Goal: Information Seeking & Learning: Learn about a topic

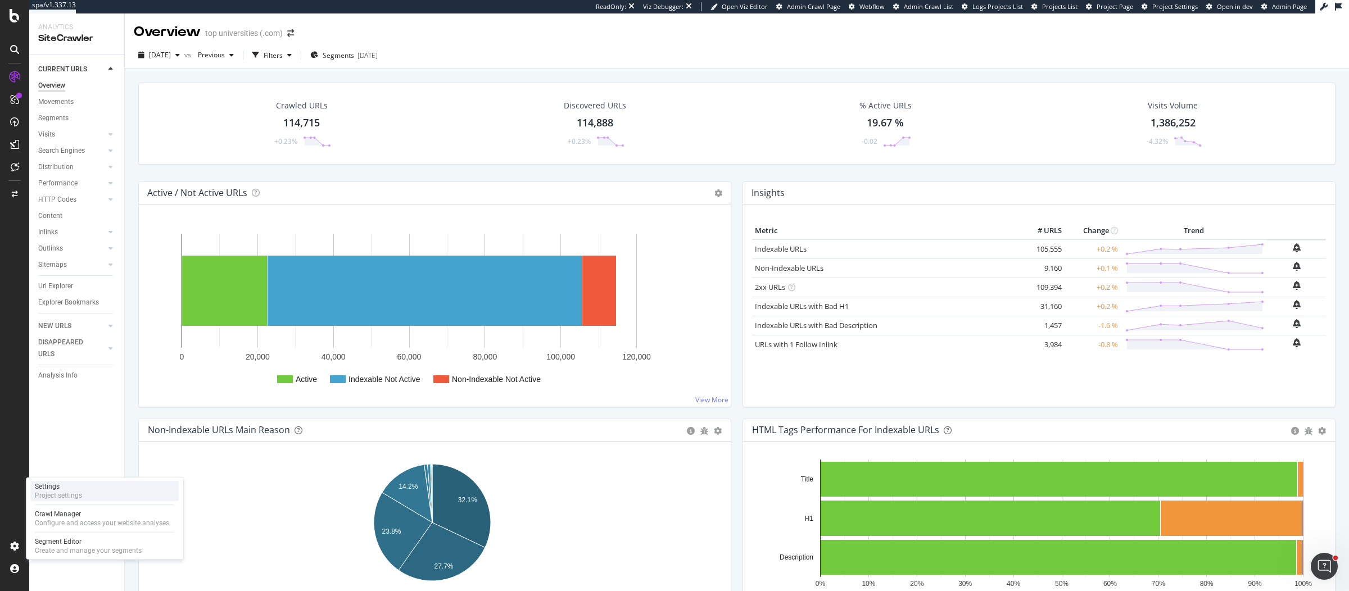
click at [146, 483] on div "Settings Project settings" at bounding box center [104, 491] width 148 height 20
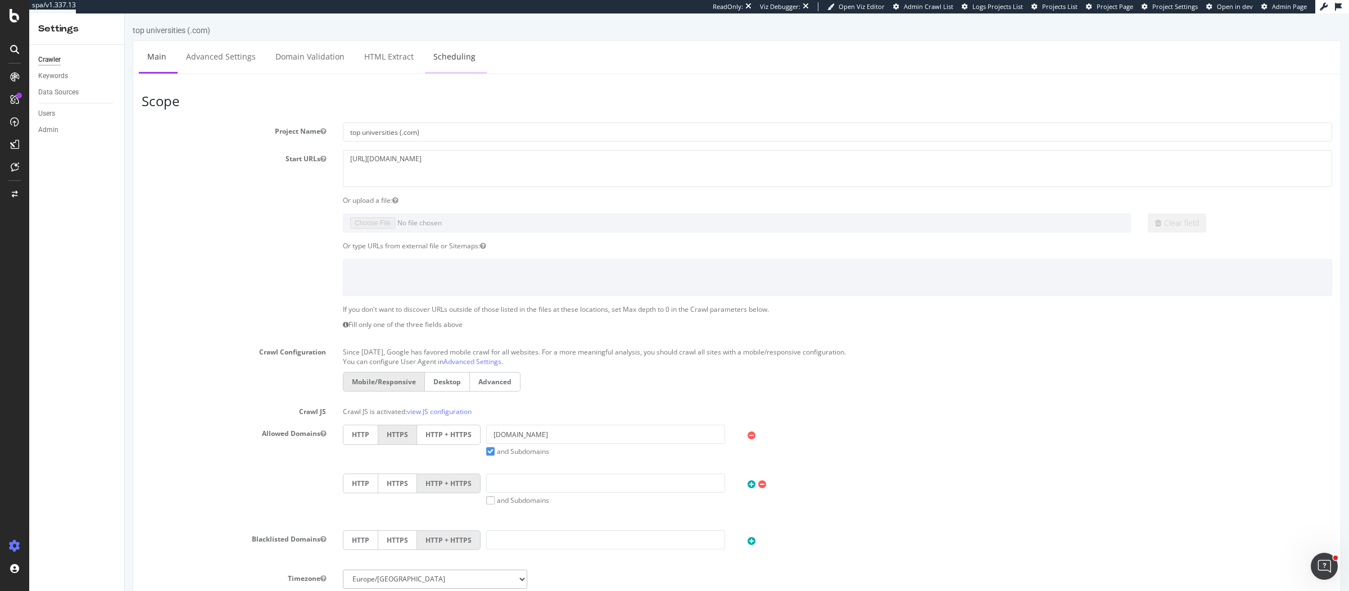
click at [441, 50] on link "Scheduling" at bounding box center [454, 56] width 59 height 31
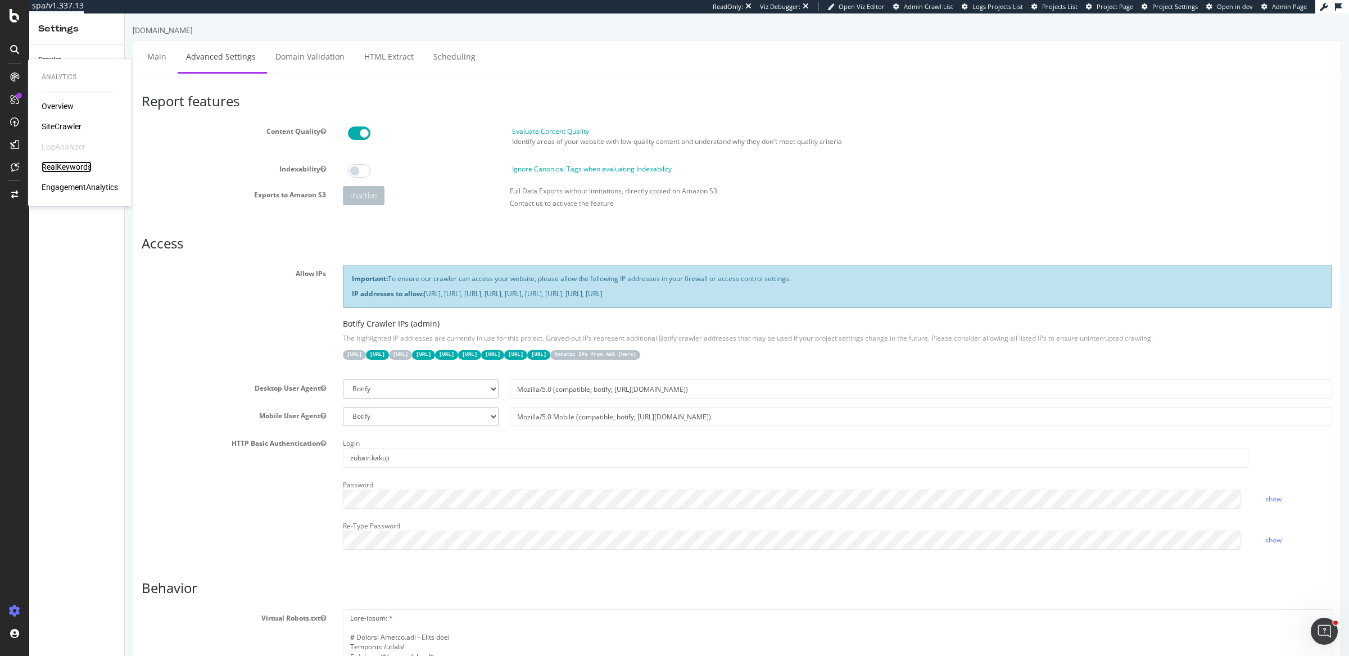
click at [84, 166] on div "RealKeywords" at bounding box center [67, 166] width 50 height 11
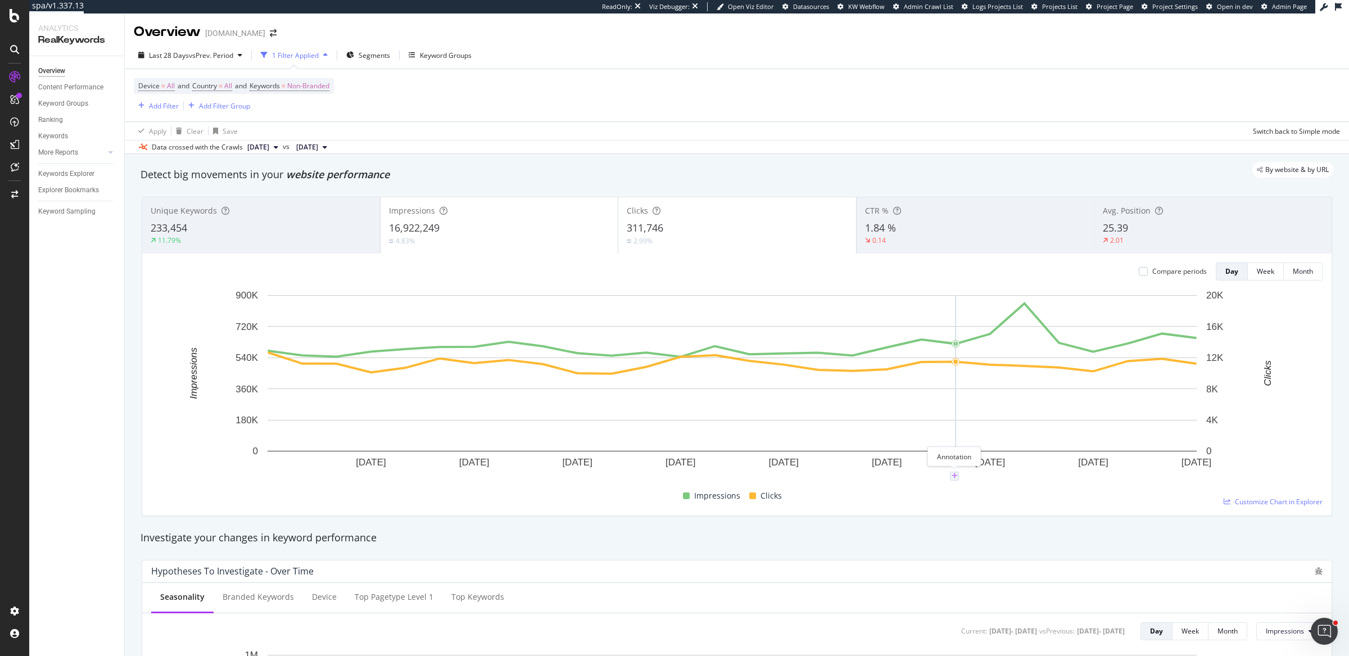
click at [952, 477] on icon "plus" at bounding box center [955, 476] width 6 height 7
click at [953, 402] on textarea at bounding box center [954, 408] width 100 height 35
type textarea "Example - Sale PLPs copy updated"
click at [993, 447] on div "Save" at bounding box center [996, 445] width 15 height 10
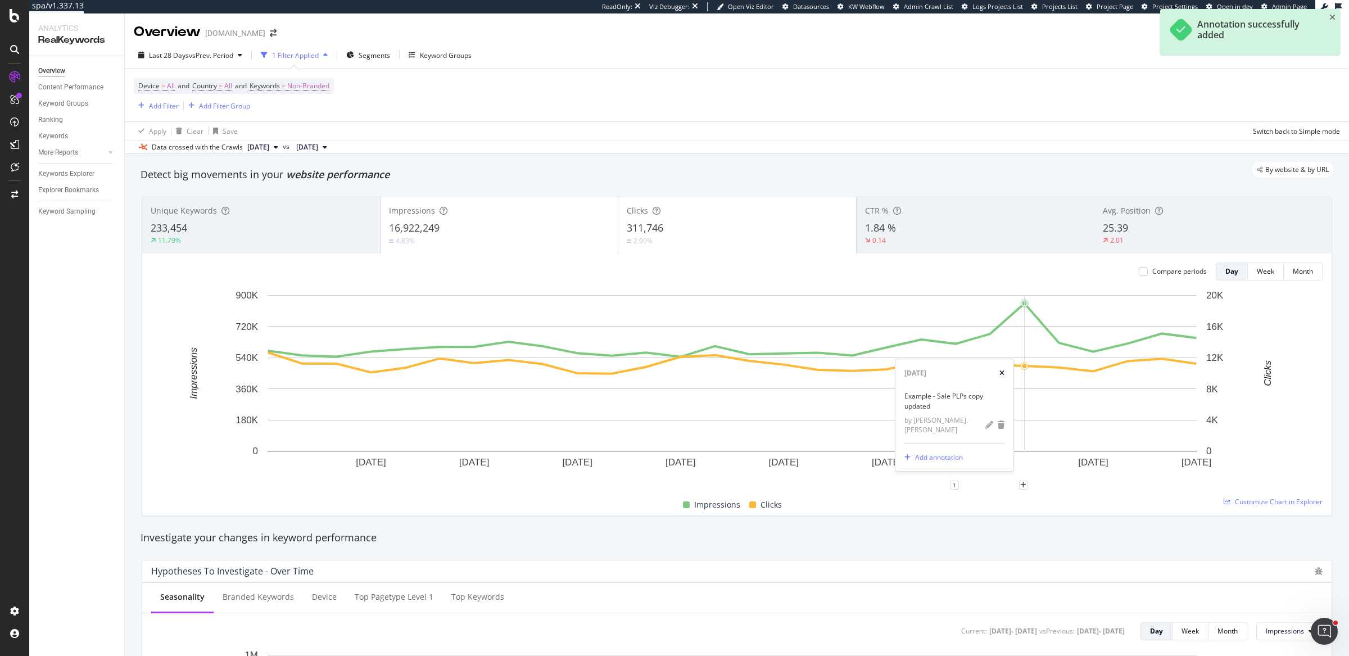
click at [1000, 377] on icon "xmark" at bounding box center [1001, 373] width 5 height 7
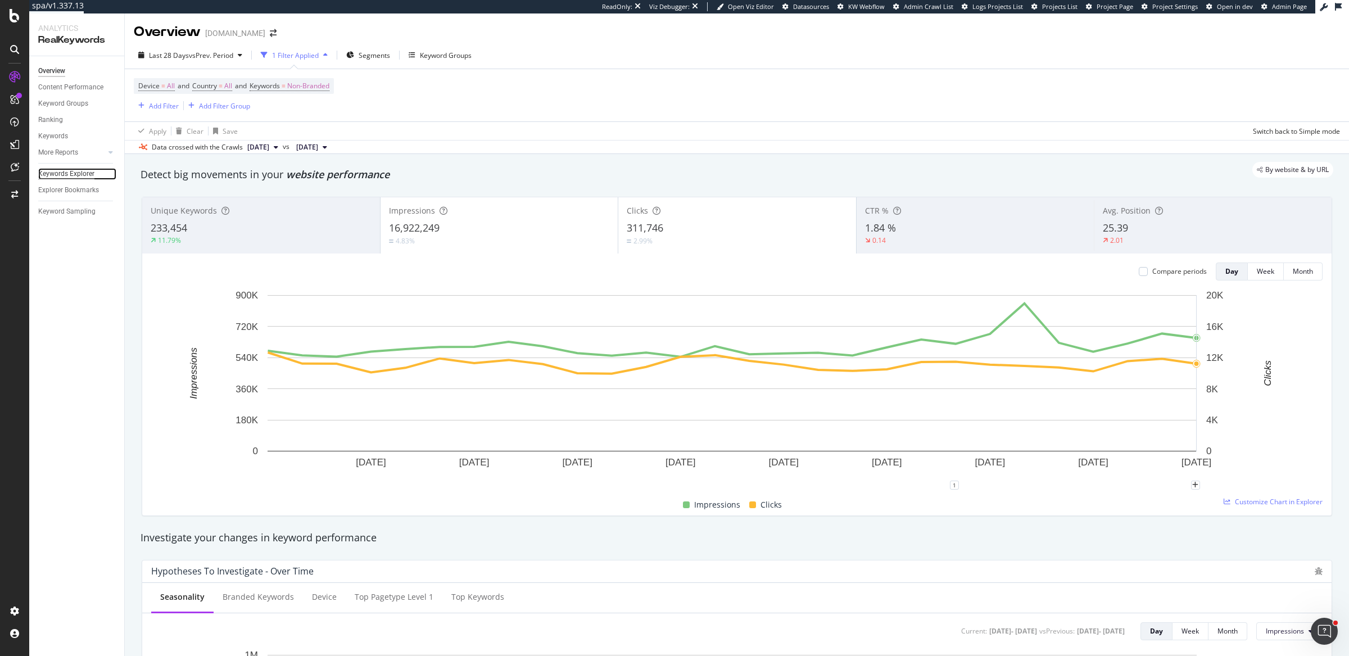
click at [86, 176] on div "Keywords Explorer" at bounding box center [66, 174] width 56 height 12
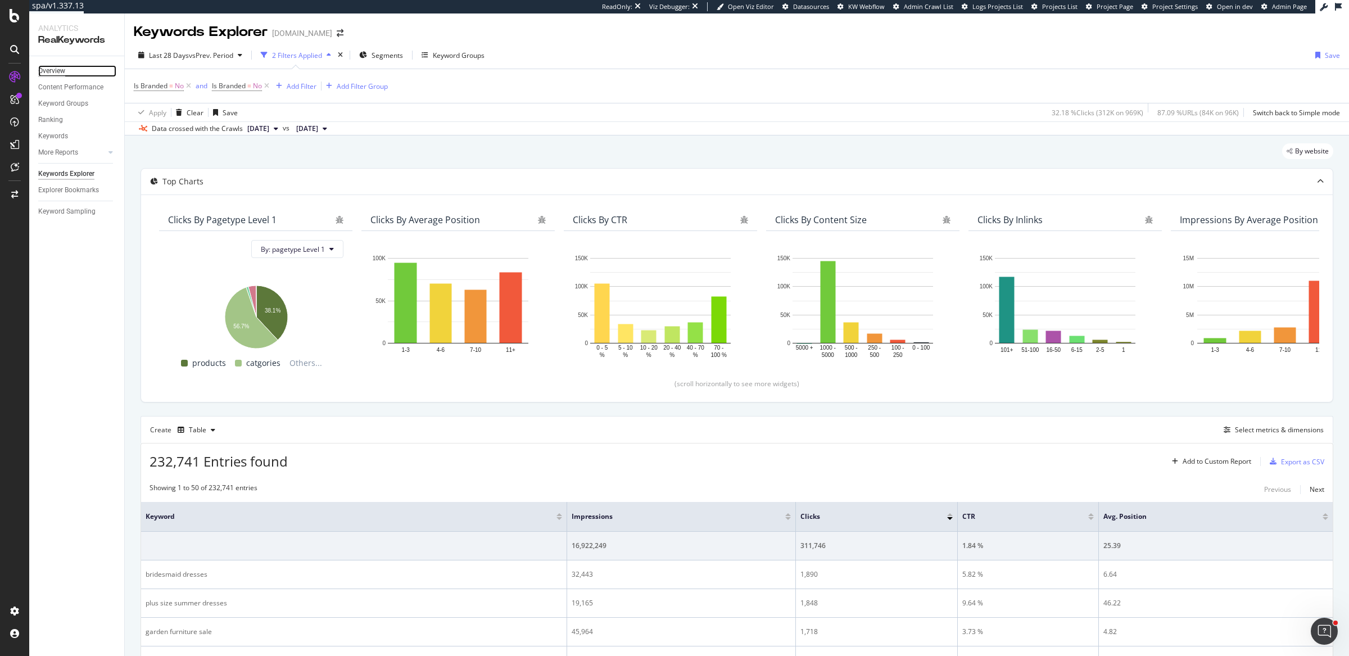
click at [60, 71] on div "Overview" at bounding box center [51, 71] width 27 height 12
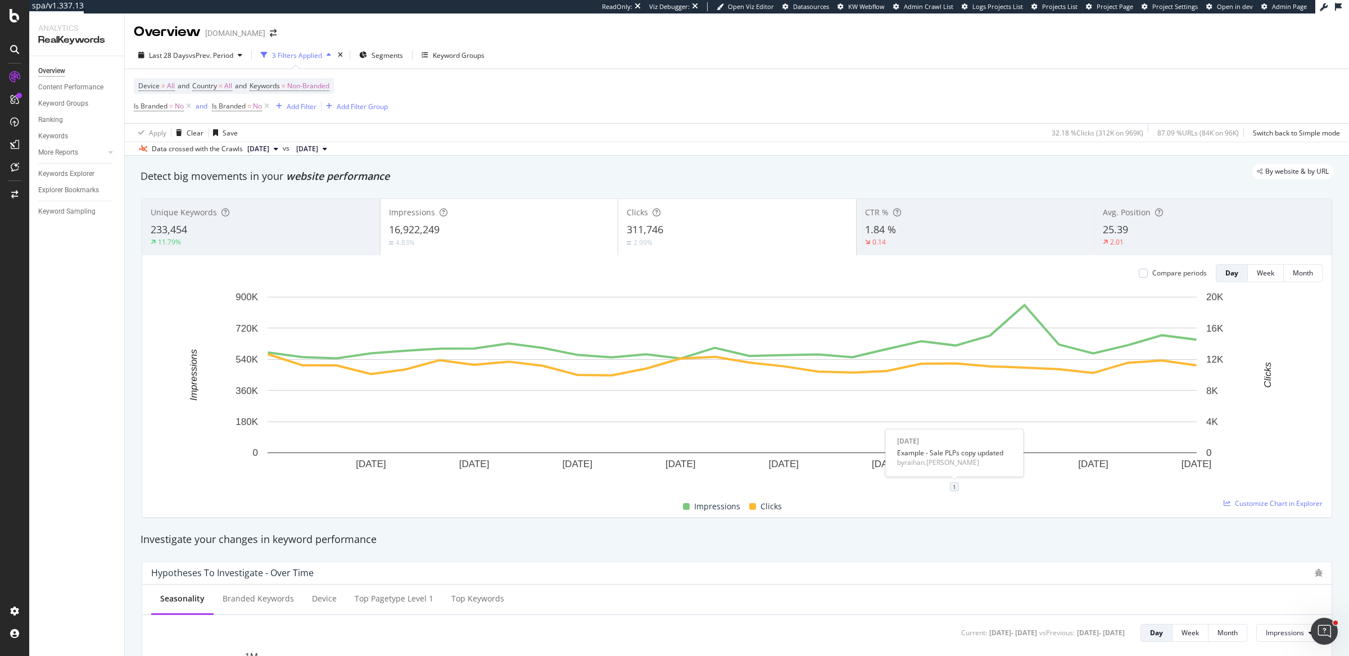
click at [957, 484] on div "1" at bounding box center [954, 486] width 9 height 9
click at [1003, 428] on icon "trash" at bounding box center [1001, 427] width 7 height 8
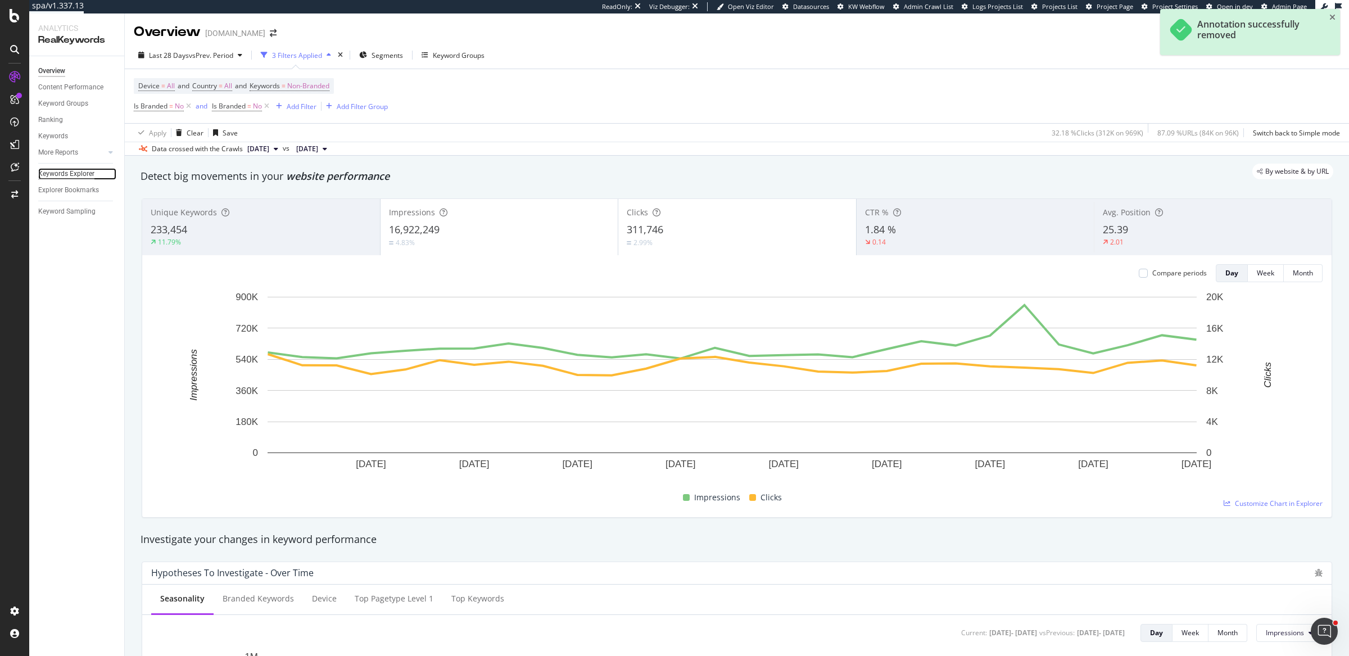
click at [60, 173] on div "Keywords Explorer" at bounding box center [66, 174] width 56 height 12
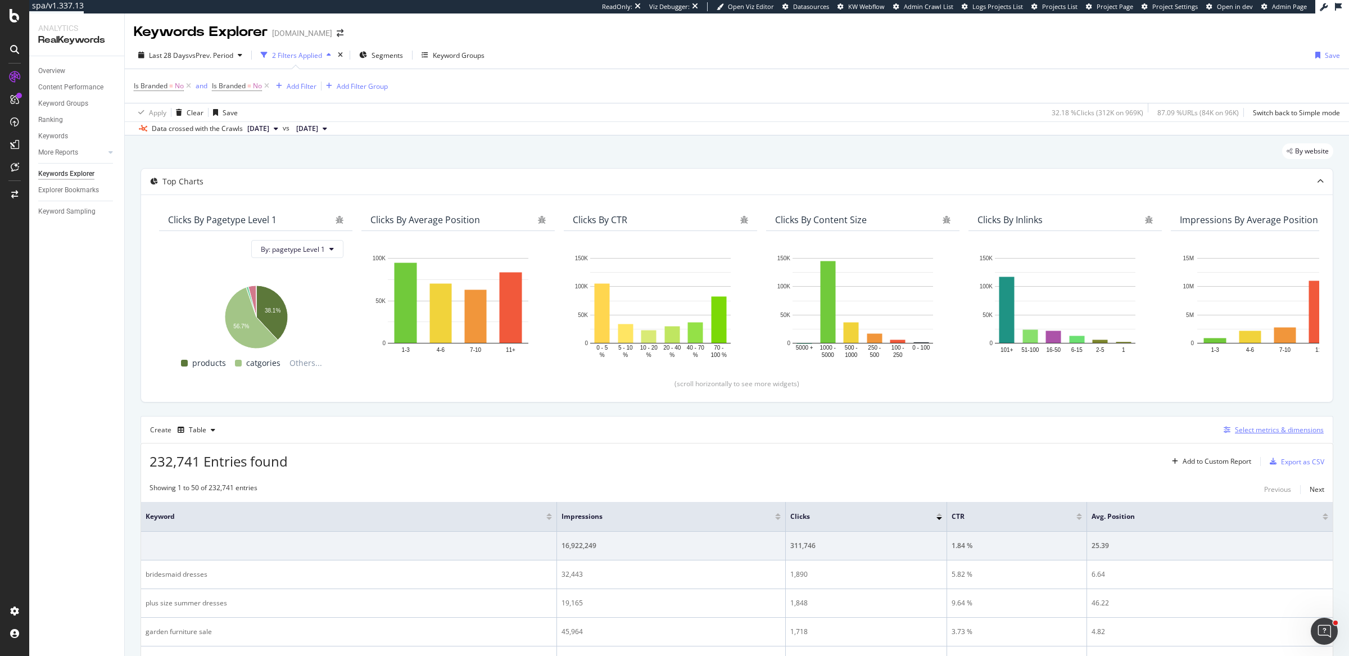
click at [1251, 431] on div "Select metrics & dimensions" at bounding box center [1279, 430] width 89 height 10
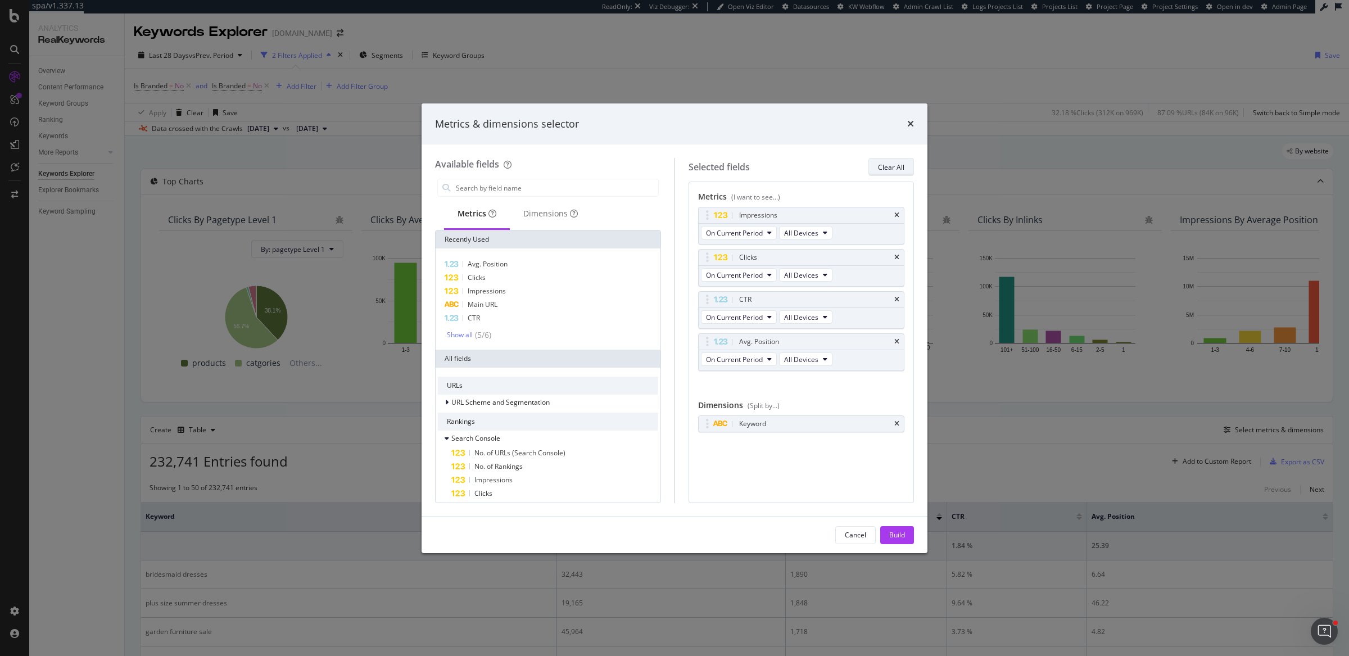
click at [884, 167] on div "Clear All" at bounding box center [891, 167] width 26 height 10
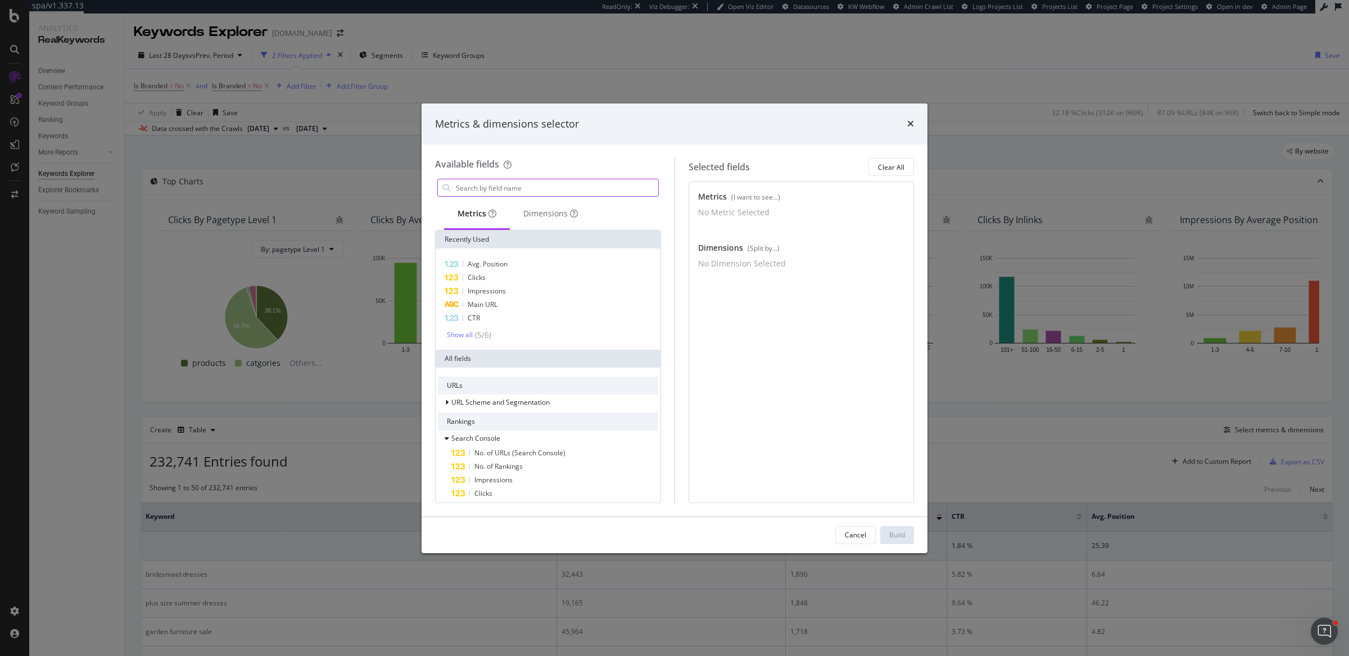
click at [555, 180] on input "modal" at bounding box center [556, 187] width 203 height 17
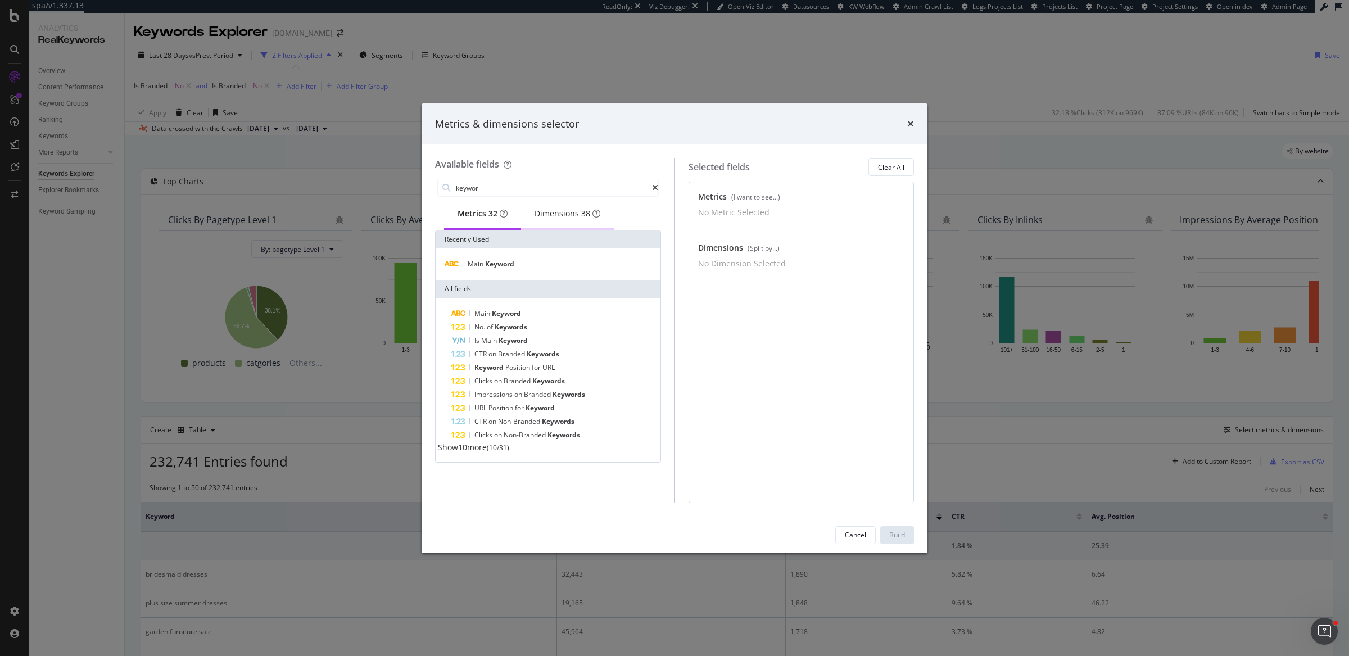
click at [565, 219] on div "Dimensions 38" at bounding box center [567, 213] width 66 height 11
click at [533, 271] on div "Keyword" at bounding box center [548, 263] width 220 height 13
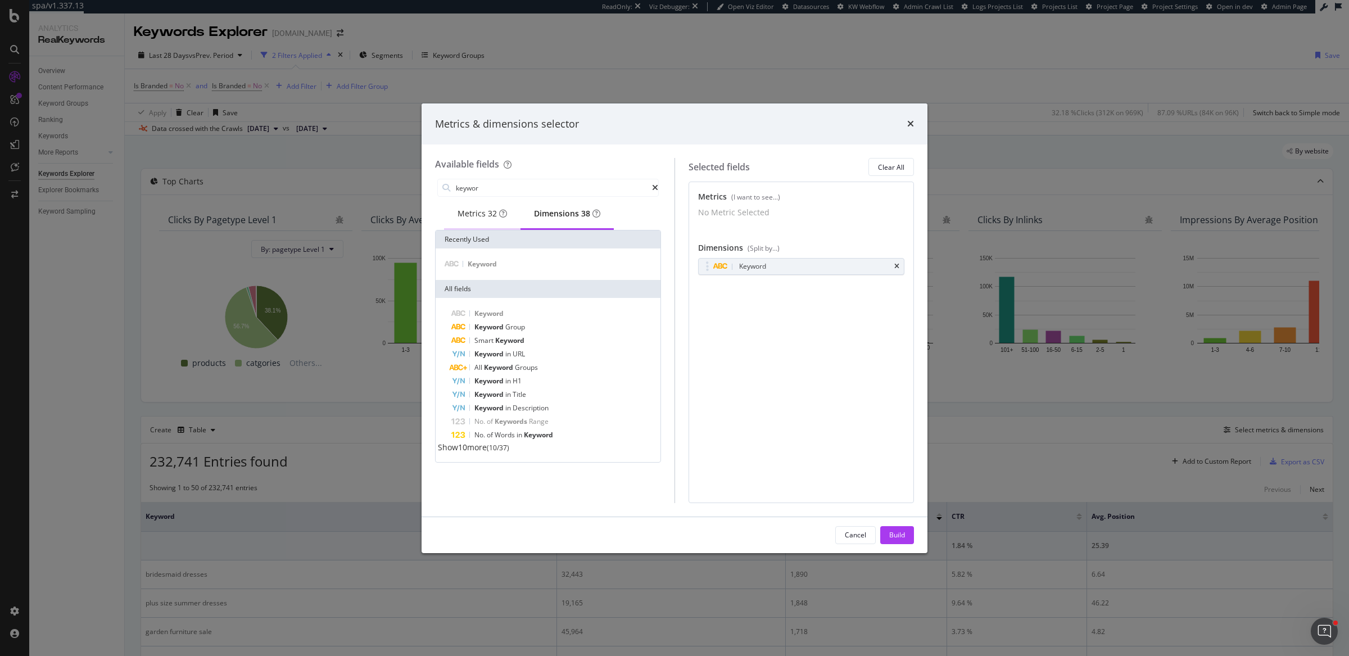
click at [469, 216] on div "Metrics 32" at bounding box center [481, 213] width 49 height 11
click at [491, 185] on input "keywor" at bounding box center [553, 187] width 197 height 17
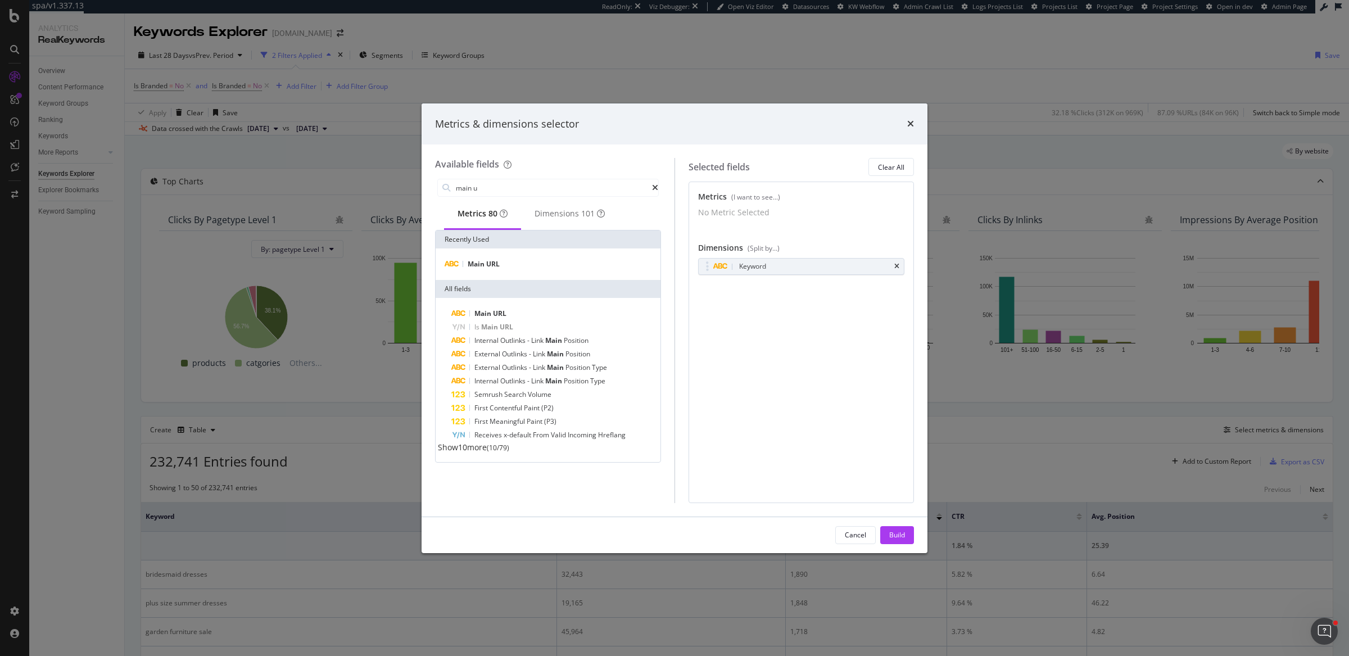
click at [504, 277] on div "Main URL" at bounding box center [548, 263] width 225 height 31
click at [505, 262] on div "Main URL" at bounding box center [548, 263] width 220 height 13
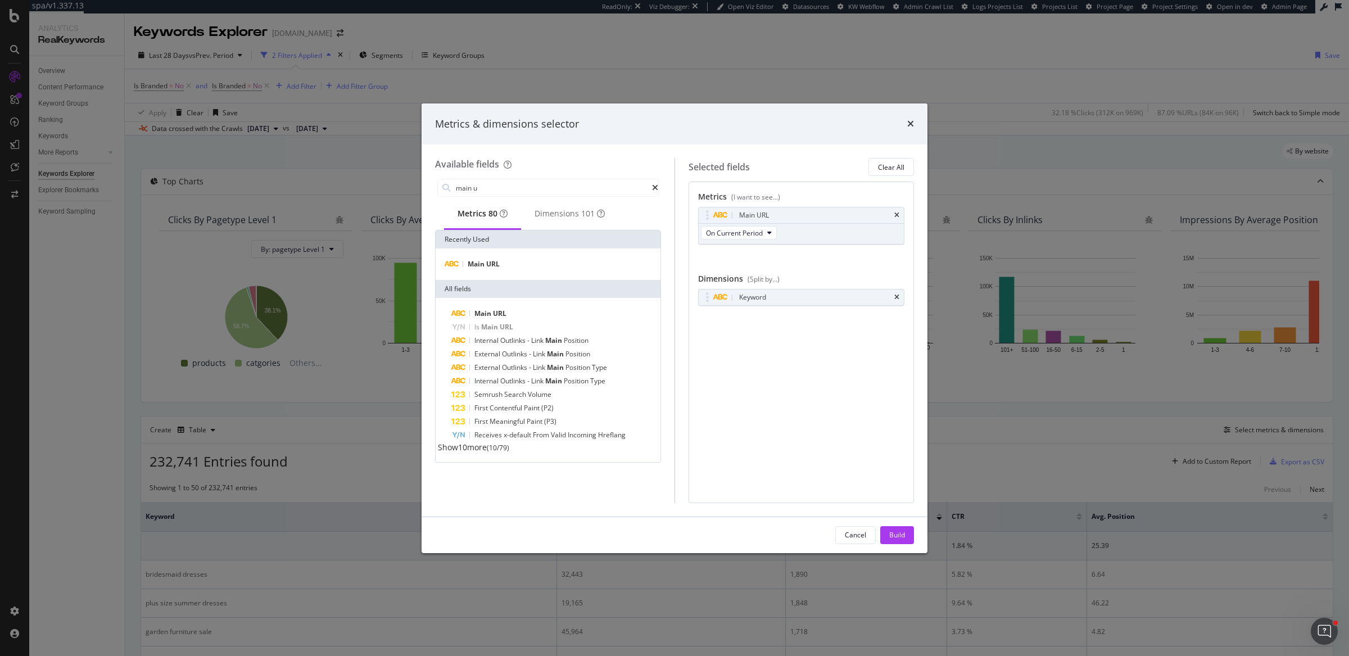
click at [510, 198] on div "main u" at bounding box center [548, 187] width 226 height 22
click at [513, 188] on input "main u" at bounding box center [553, 187] width 197 height 17
click at [532, 266] on div "Impressions" at bounding box center [548, 263] width 220 height 13
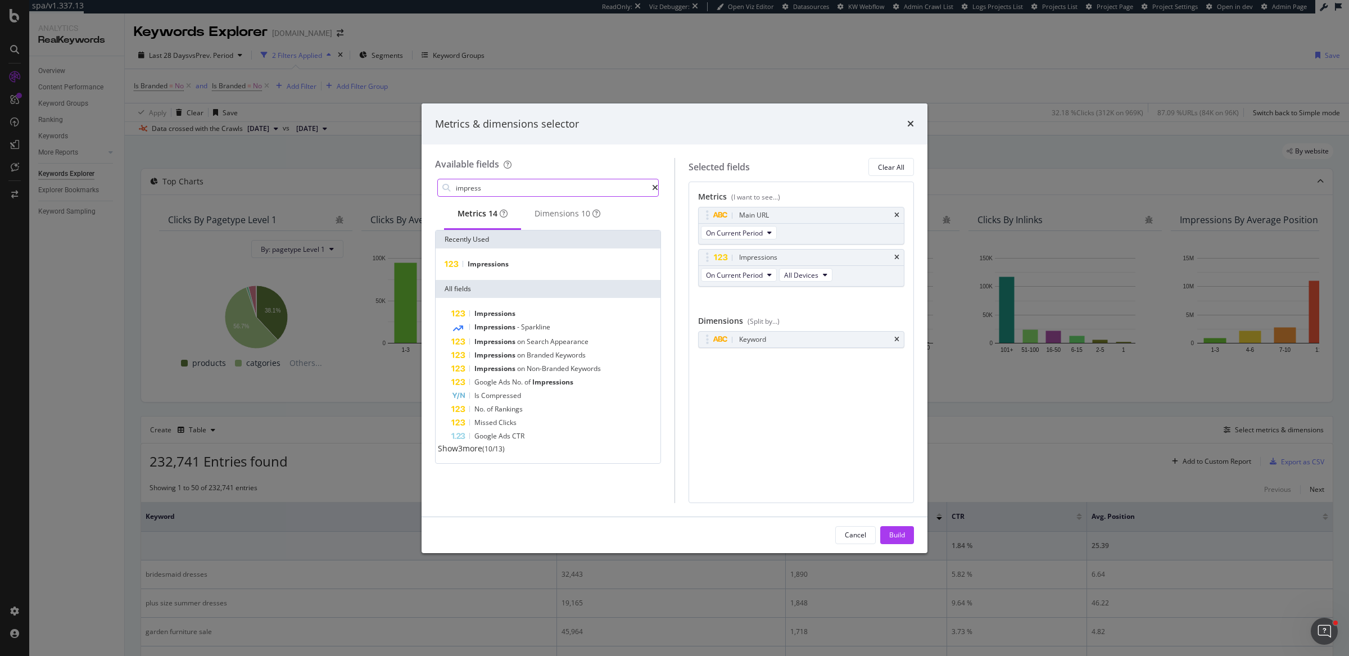
click at [530, 192] on input "impress" at bounding box center [553, 187] width 197 height 17
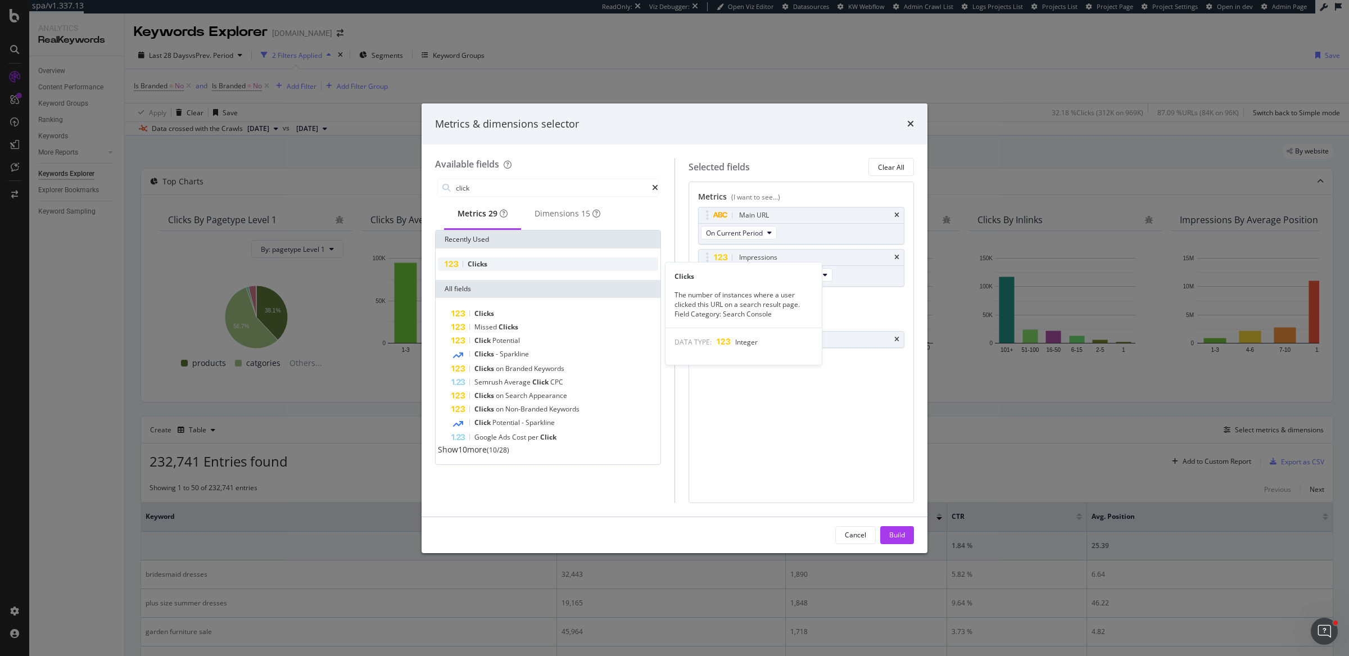
click at [545, 268] on div "Clicks" at bounding box center [548, 263] width 220 height 13
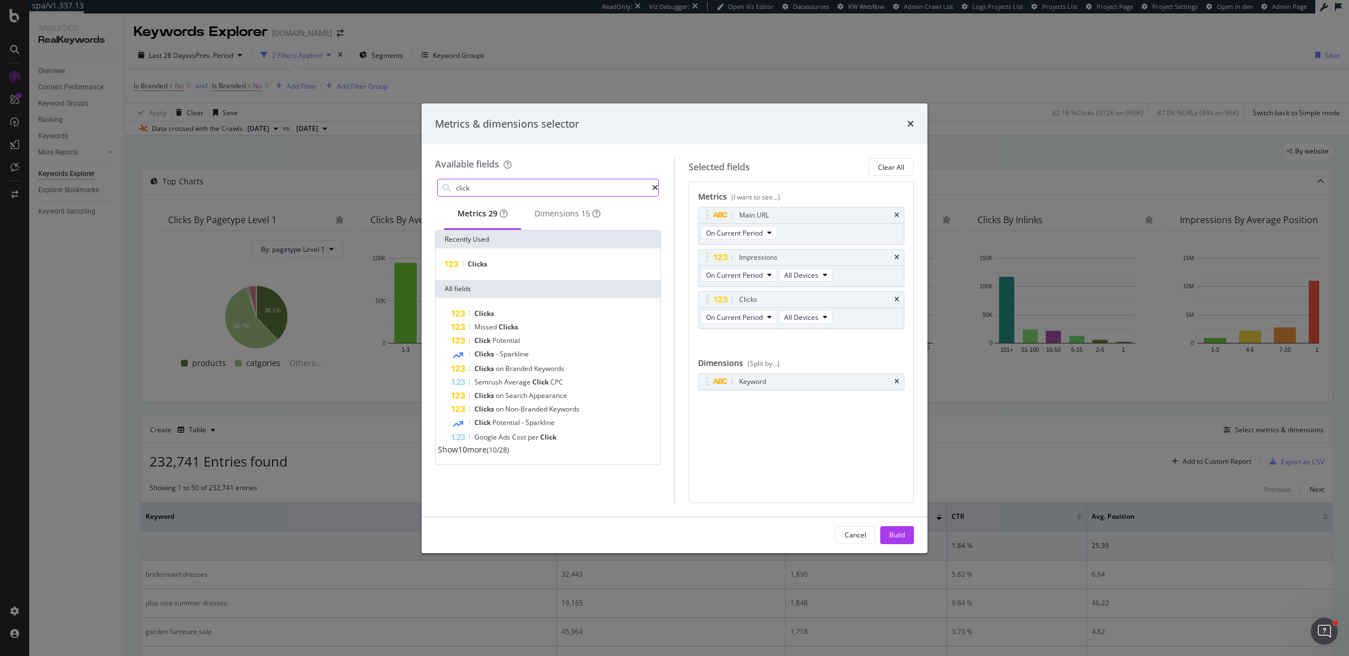
click at [526, 191] on input "click" at bounding box center [553, 187] width 197 height 17
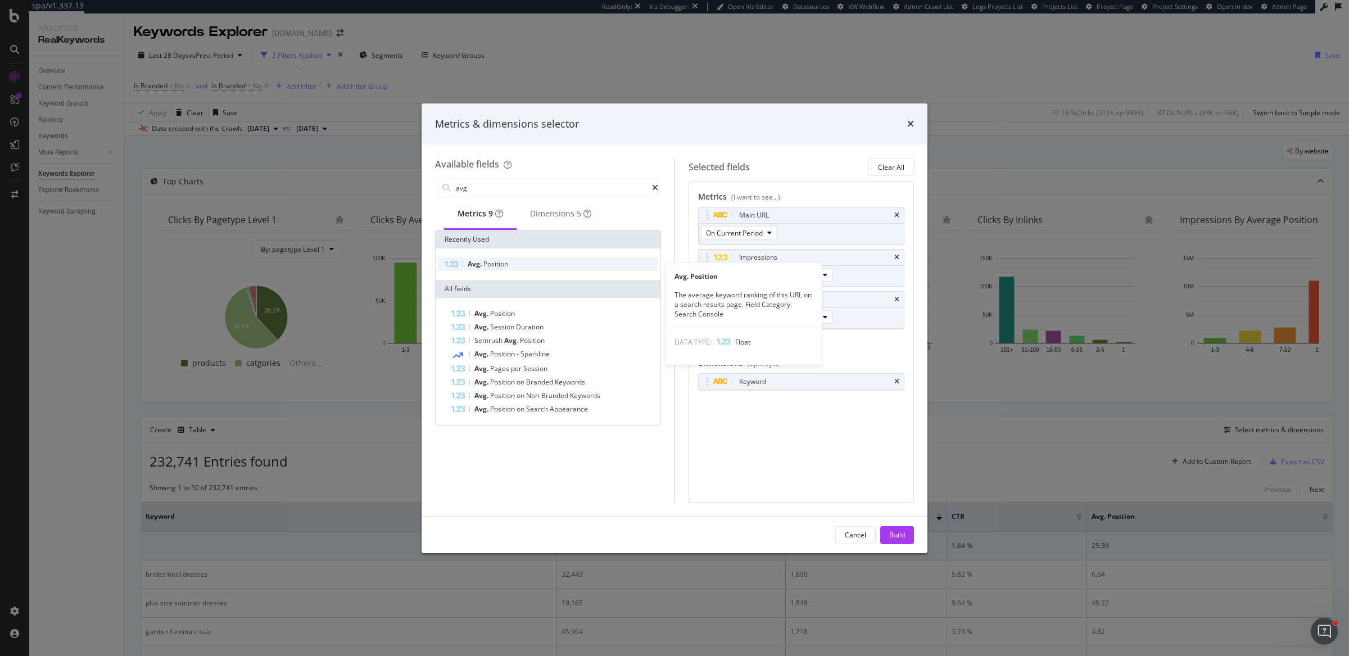
click at [541, 266] on div "Avg. Position" at bounding box center [548, 263] width 220 height 13
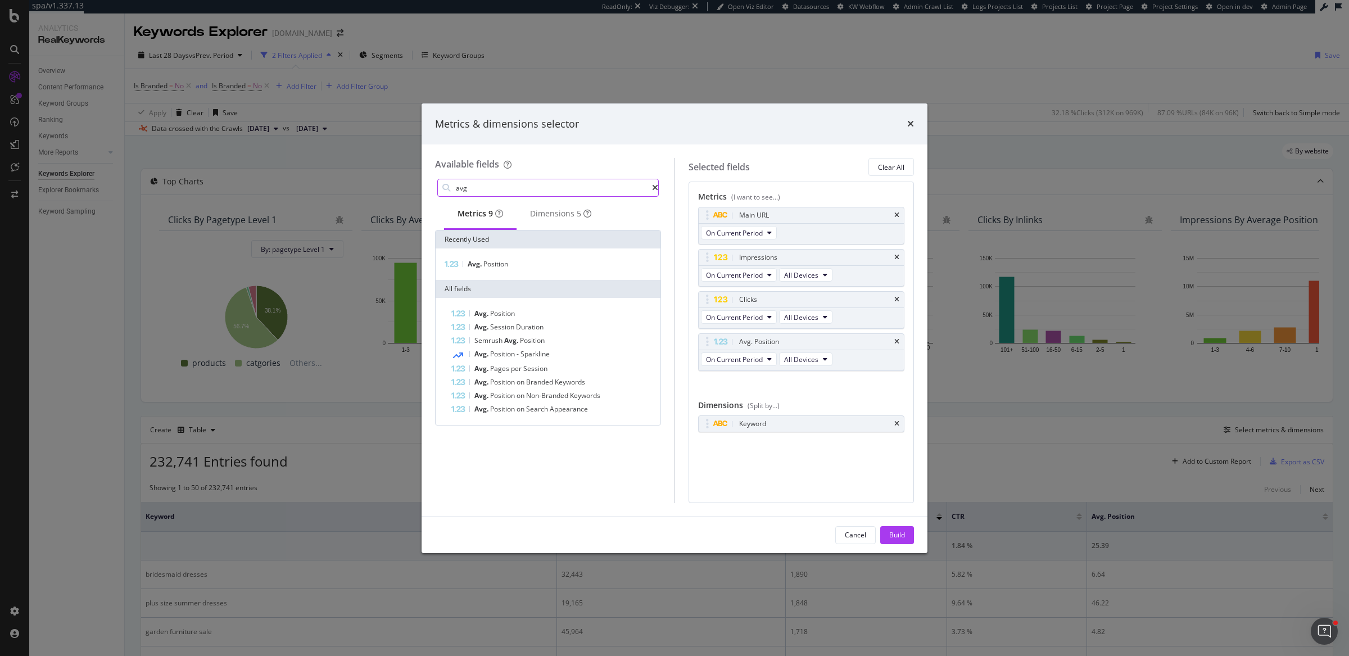
click at [533, 192] on input "avg" at bounding box center [553, 187] width 197 height 17
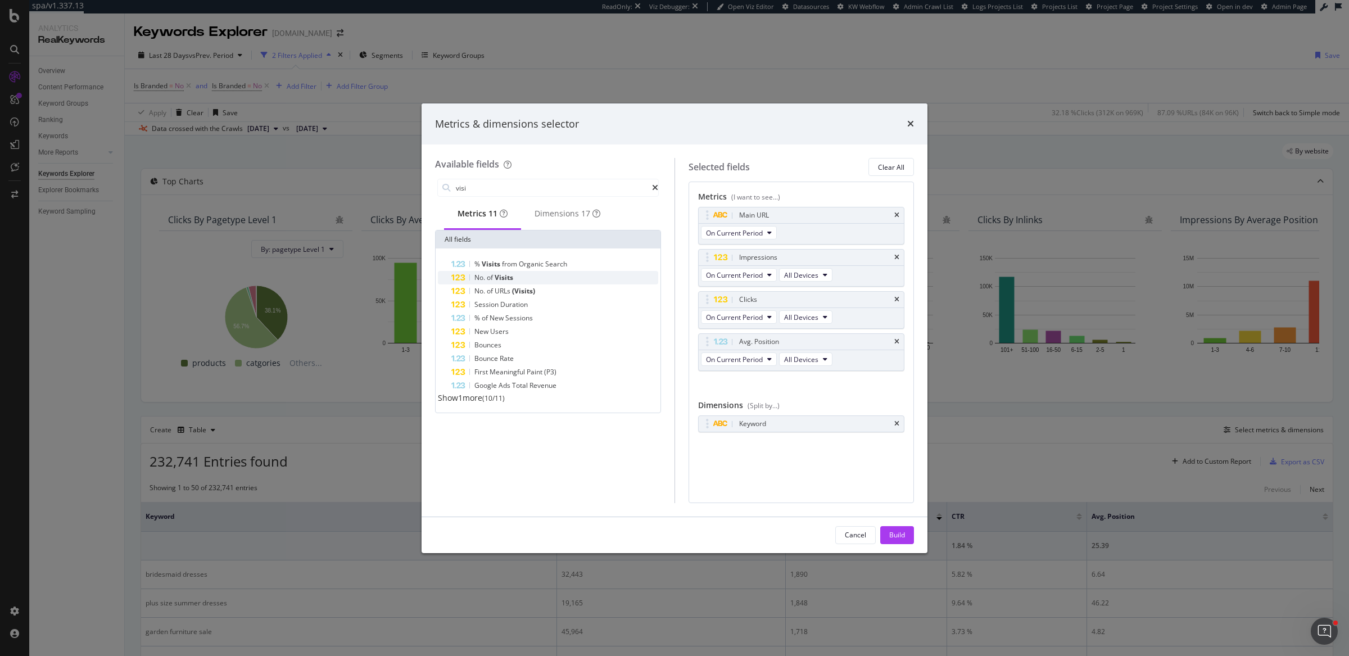
click at [505, 279] on span "Visits" at bounding box center [504, 278] width 19 height 10
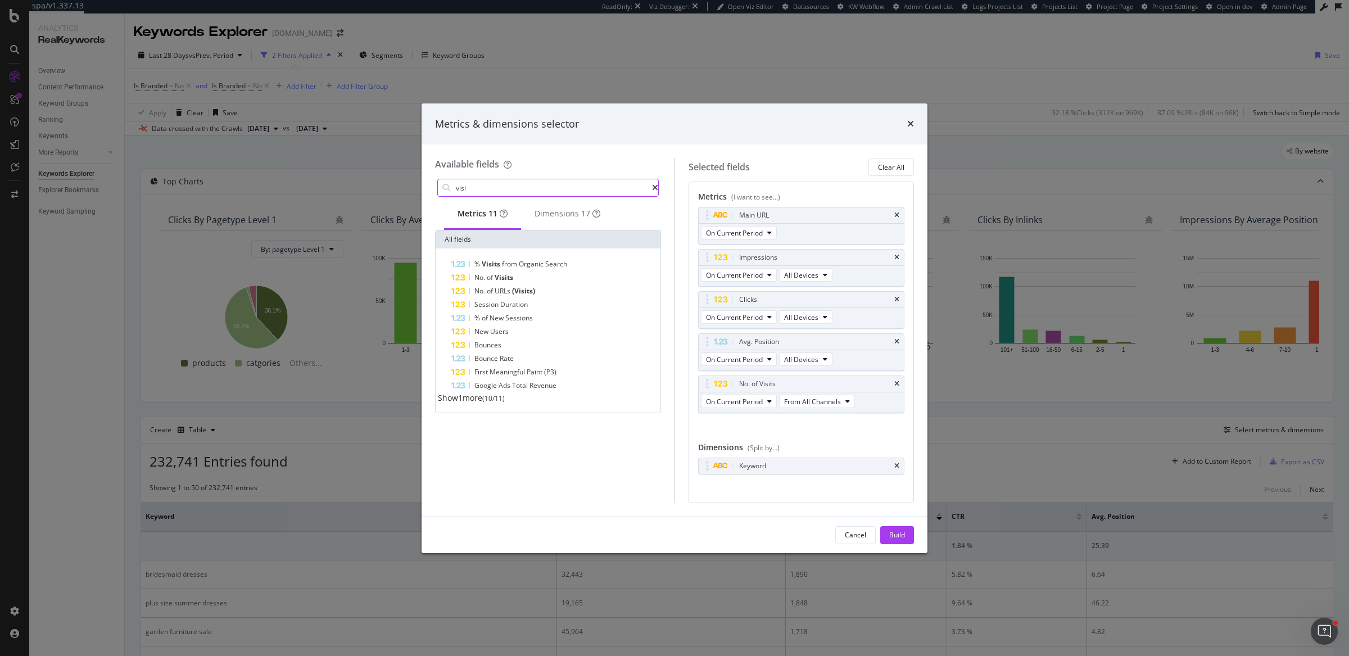
click at [502, 192] on input "visi" at bounding box center [553, 187] width 197 height 17
type input "e"
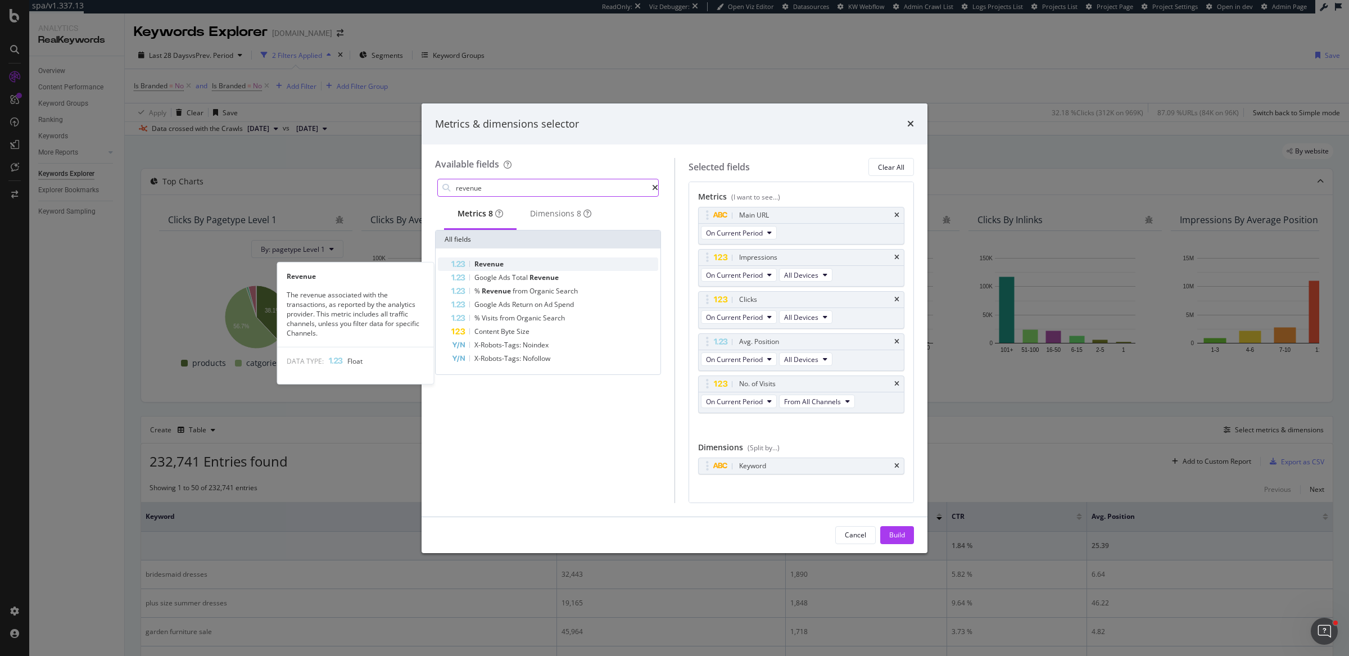
type input "revenue"
drag, startPoint x: 533, startPoint y: 270, endPoint x: 469, endPoint y: 278, distance: 64.6
click at [469, 278] on div "Revenue Google Ads Total Revenue Google Ads Total Revenue The sum of revenue fr…" at bounding box center [548, 311] width 220 height 108
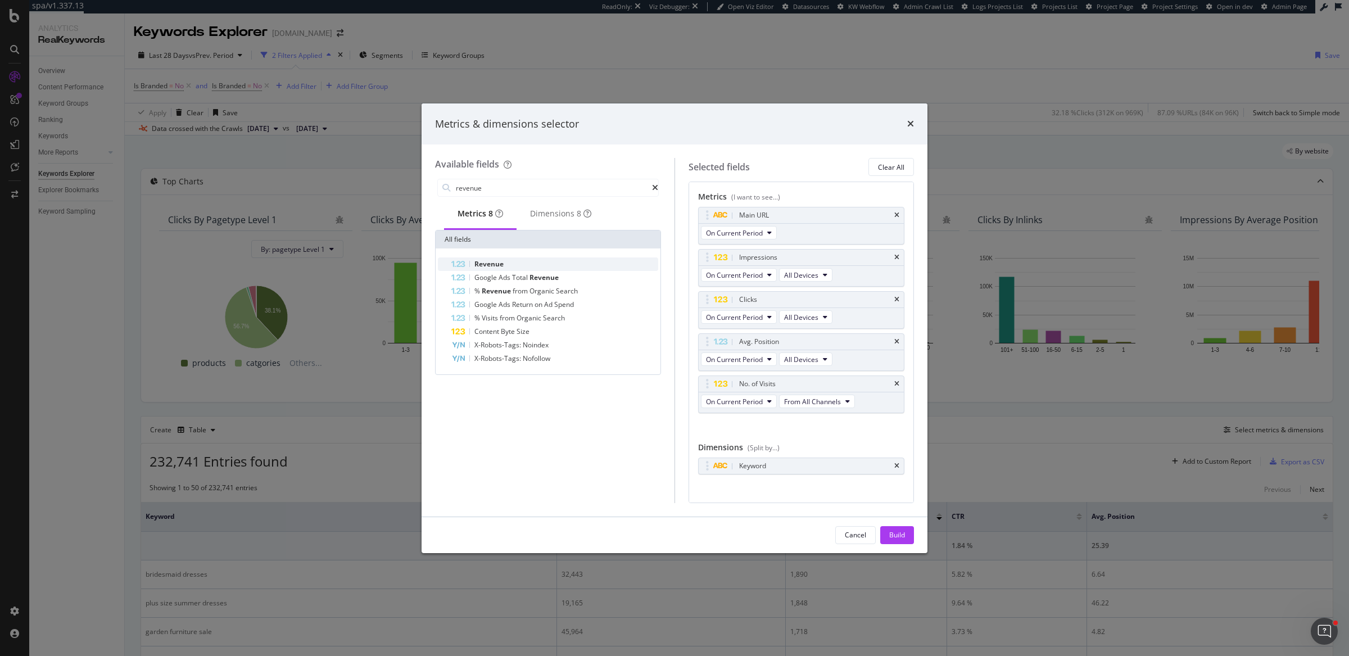
click at [522, 267] on div "Revenue" at bounding box center [554, 263] width 207 height 13
click at [816, 440] on icon "modal" at bounding box center [815, 443] width 4 height 7
click at [903, 538] on div "Build" at bounding box center [897, 535] width 16 height 10
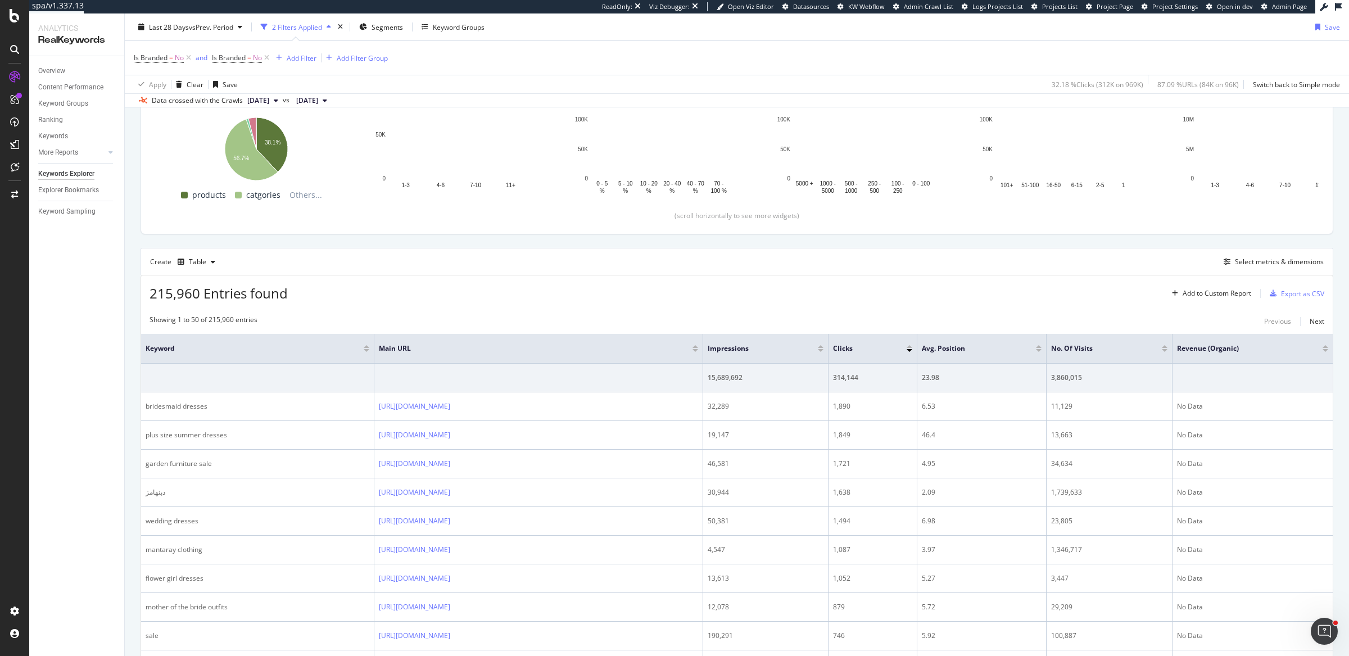
scroll to position [264, 0]
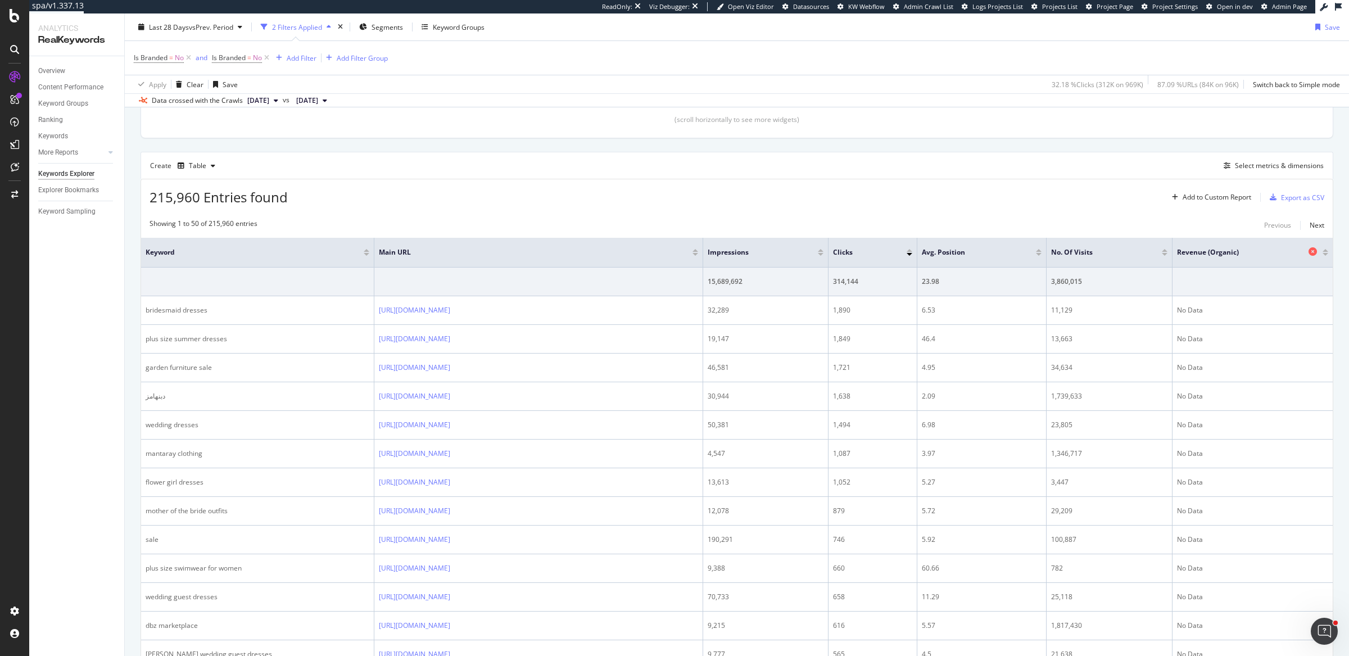
click at [1308, 251] on icon at bounding box center [1312, 251] width 8 height 8
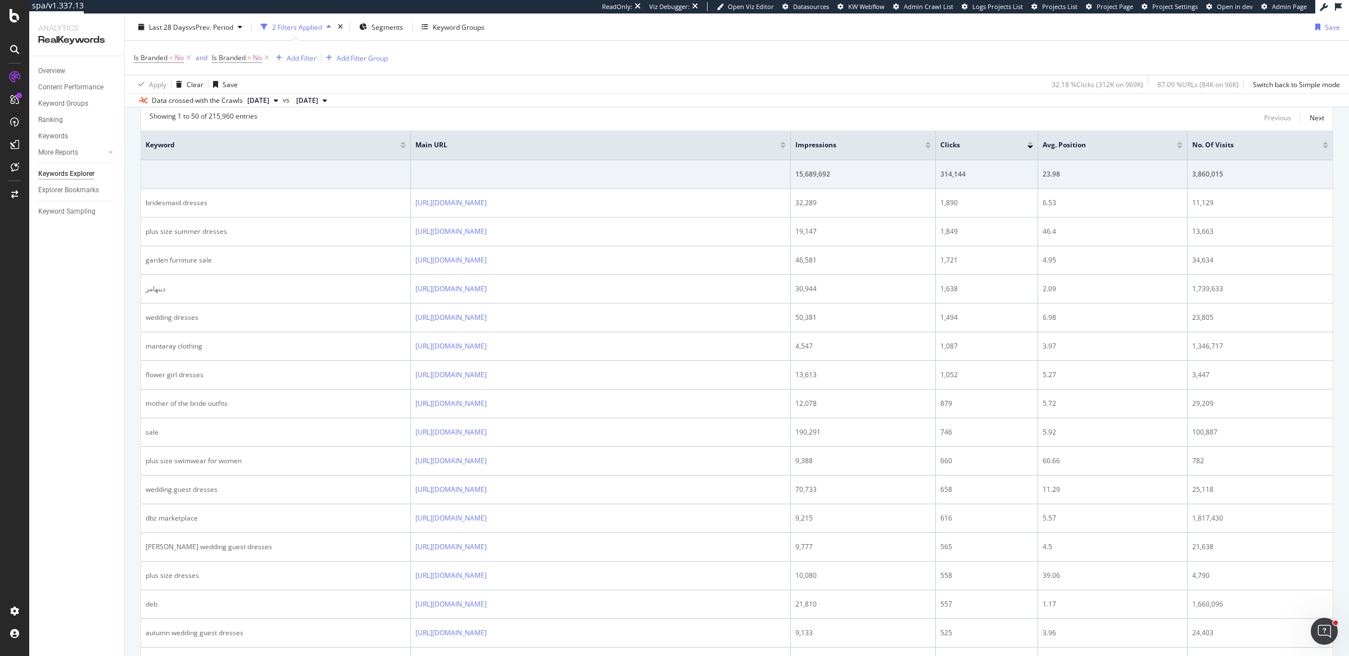
scroll to position [369, 0]
click at [835, 56] on div "Is Branded = No and Is Branded = No Add Filter Add Filter Group" at bounding box center [737, 58] width 1206 height 34
click at [41, 71] on div "Overview" at bounding box center [51, 71] width 27 height 12
click at [45, 71] on div "Overview" at bounding box center [51, 71] width 27 height 12
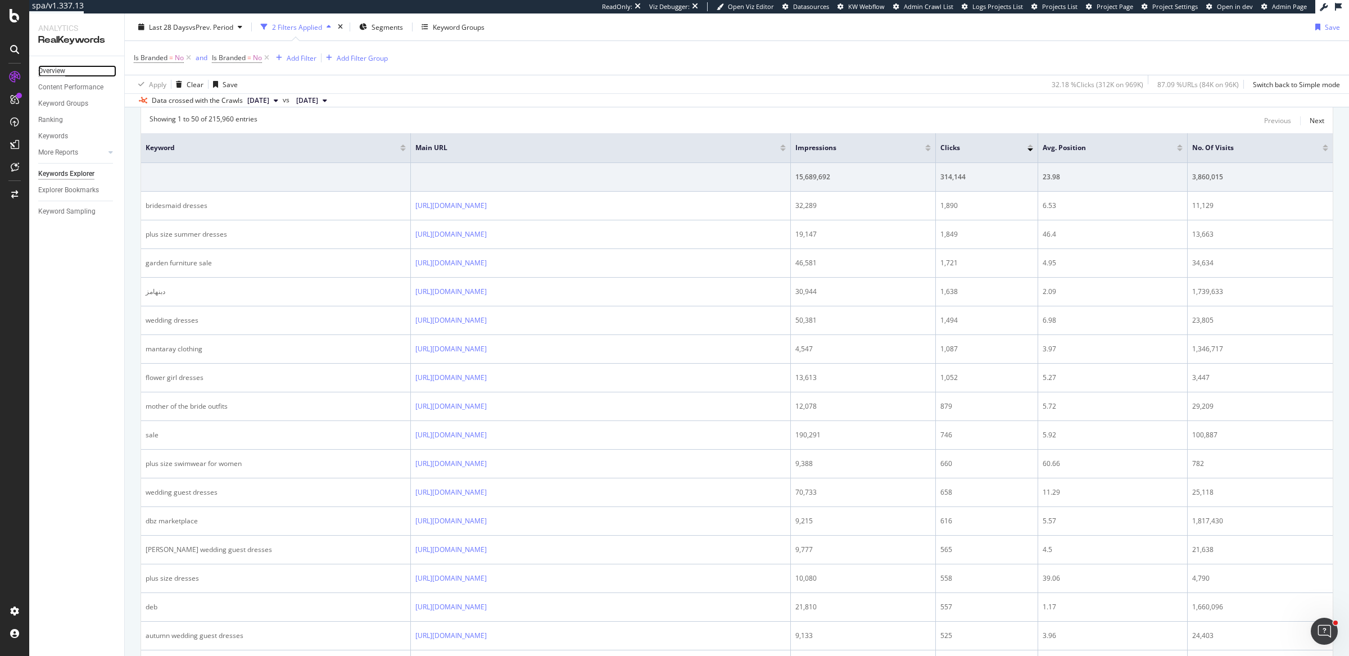
click at [60, 73] on div "Overview" at bounding box center [51, 71] width 27 height 12
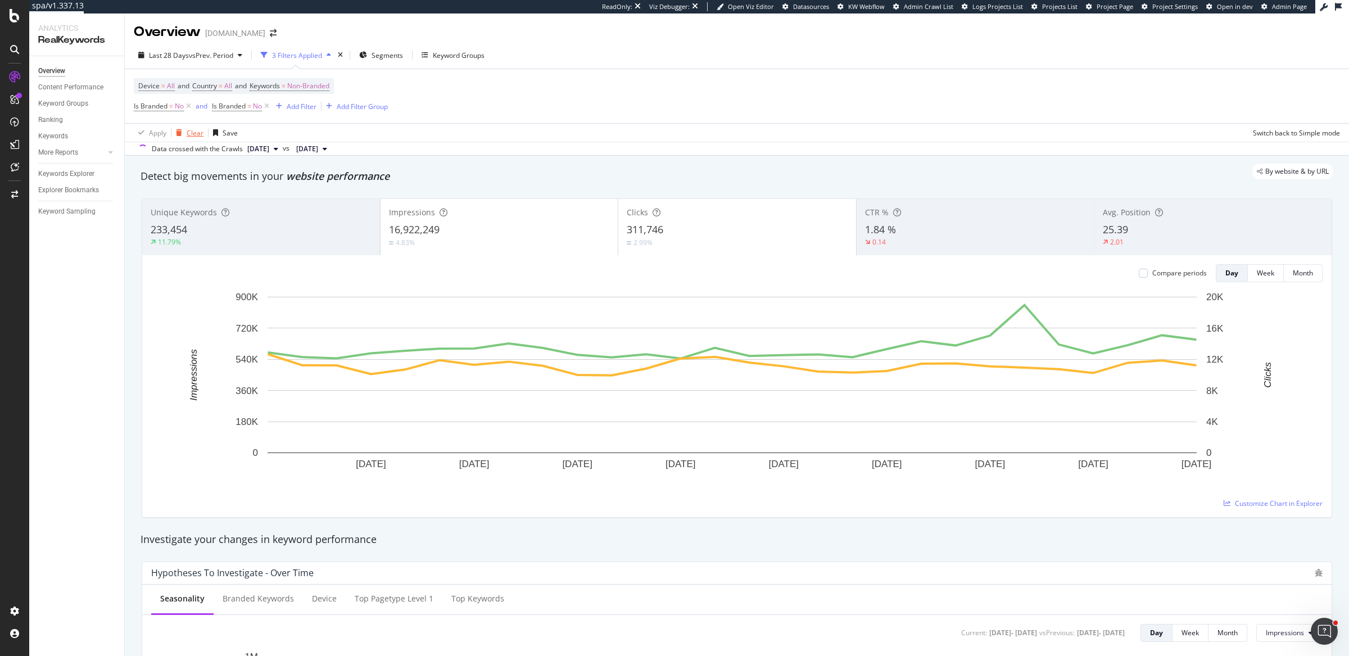
click at [192, 137] on div "Clear" at bounding box center [195, 133] width 17 height 10
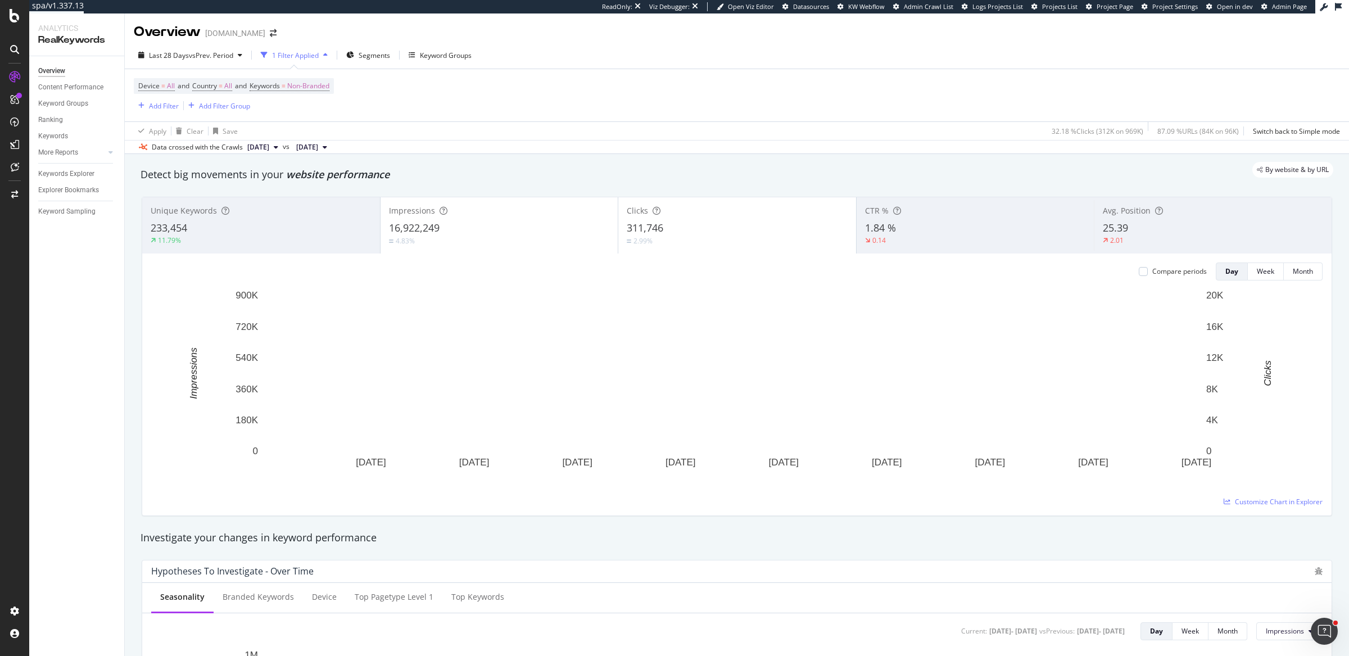
scroll to position [1632, 0]
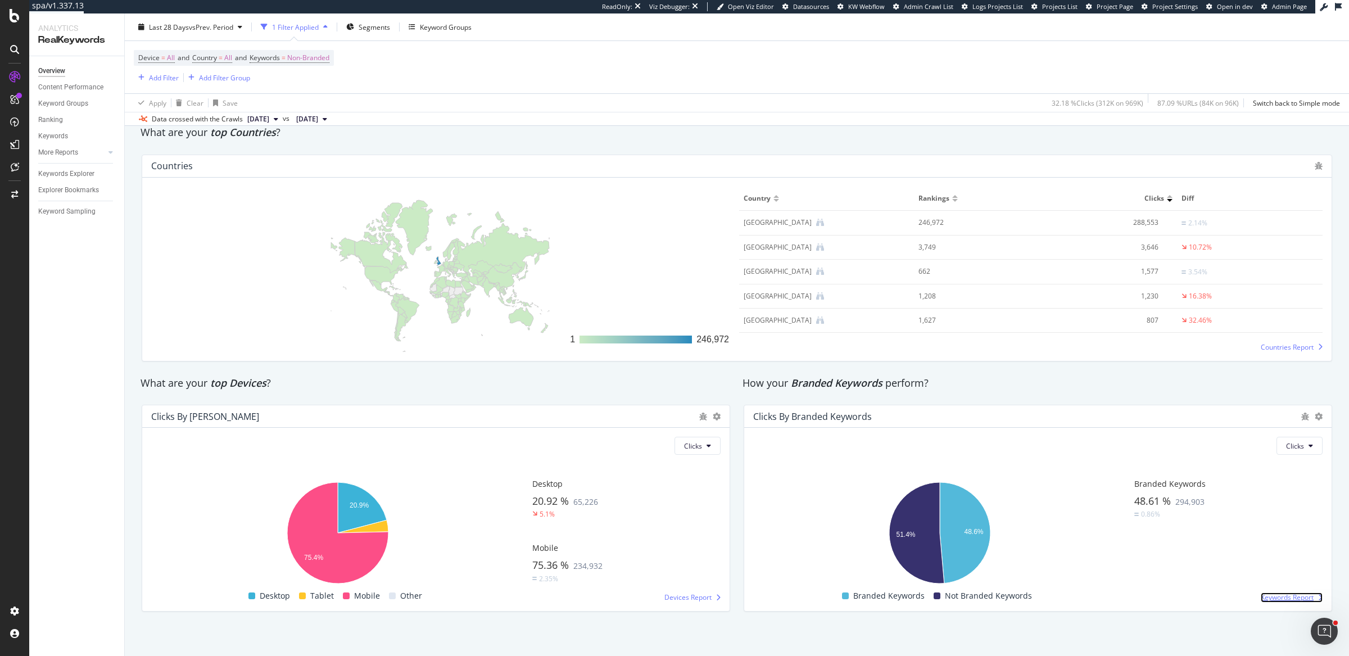
click at [1284, 595] on span "Keywords Report" at bounding box center [1287, 597] width 53 height 10
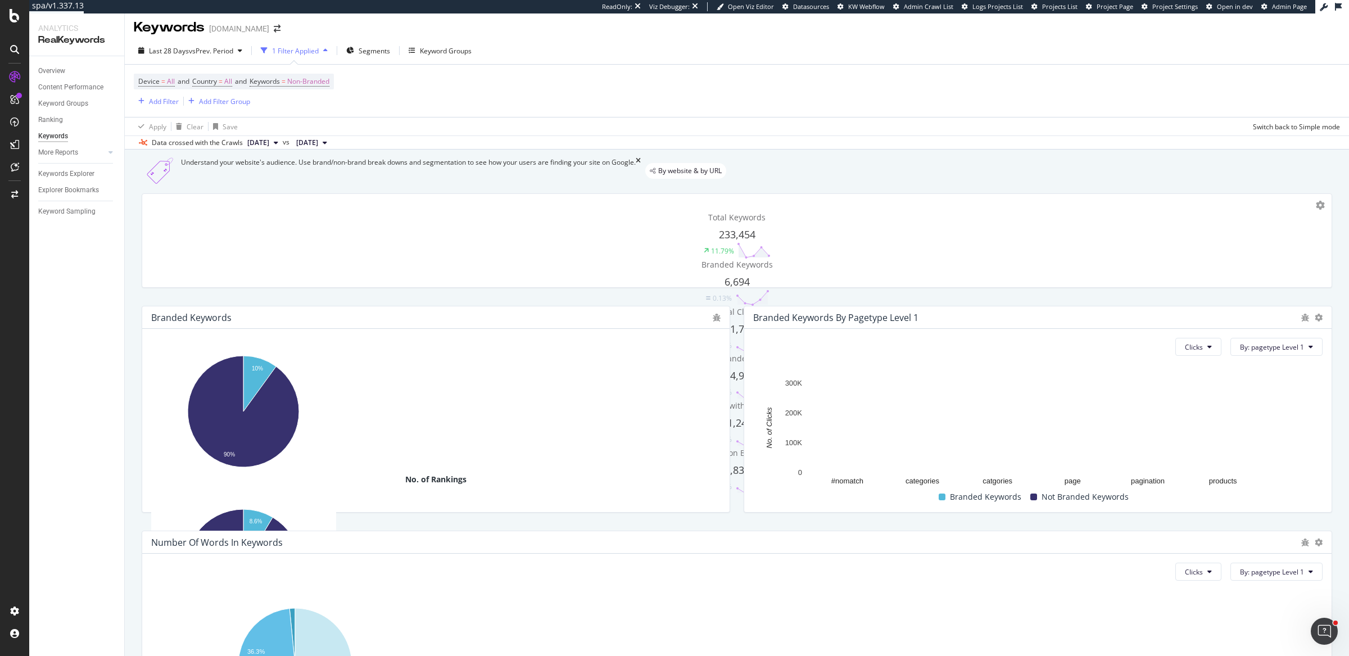
scroll to position [6, 0]
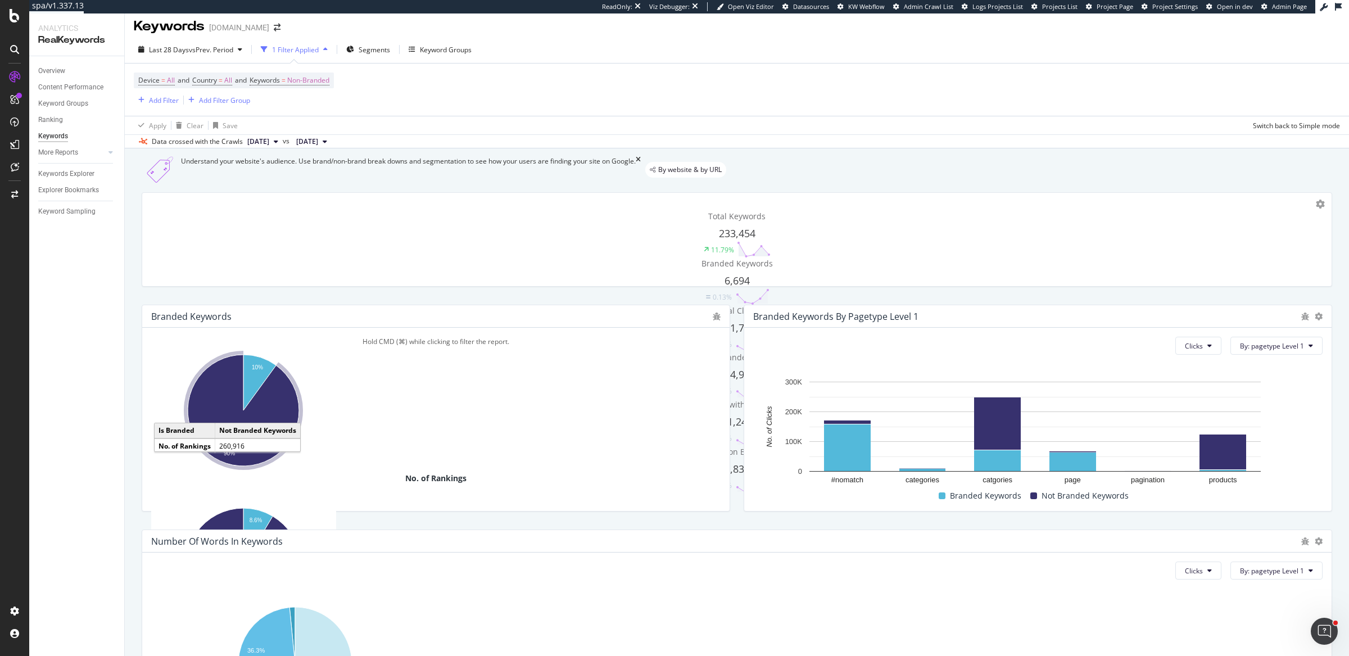
click at [232, 451] on icon "A chart." at bounding box center [243, 410] width 111 height 111
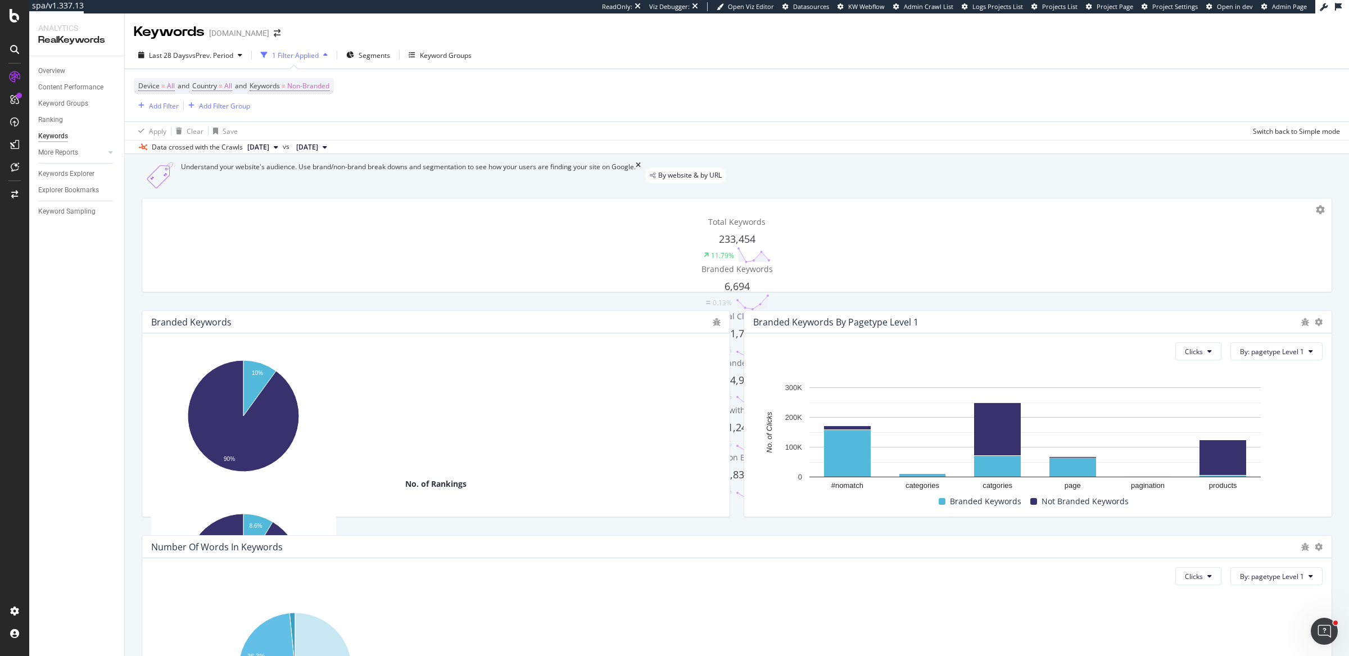
click at [130, 300] on div "Understand your website's audience. Use brand/non-brand break downs and segment…" at bounding box center [737, 472] width 1224 height 636
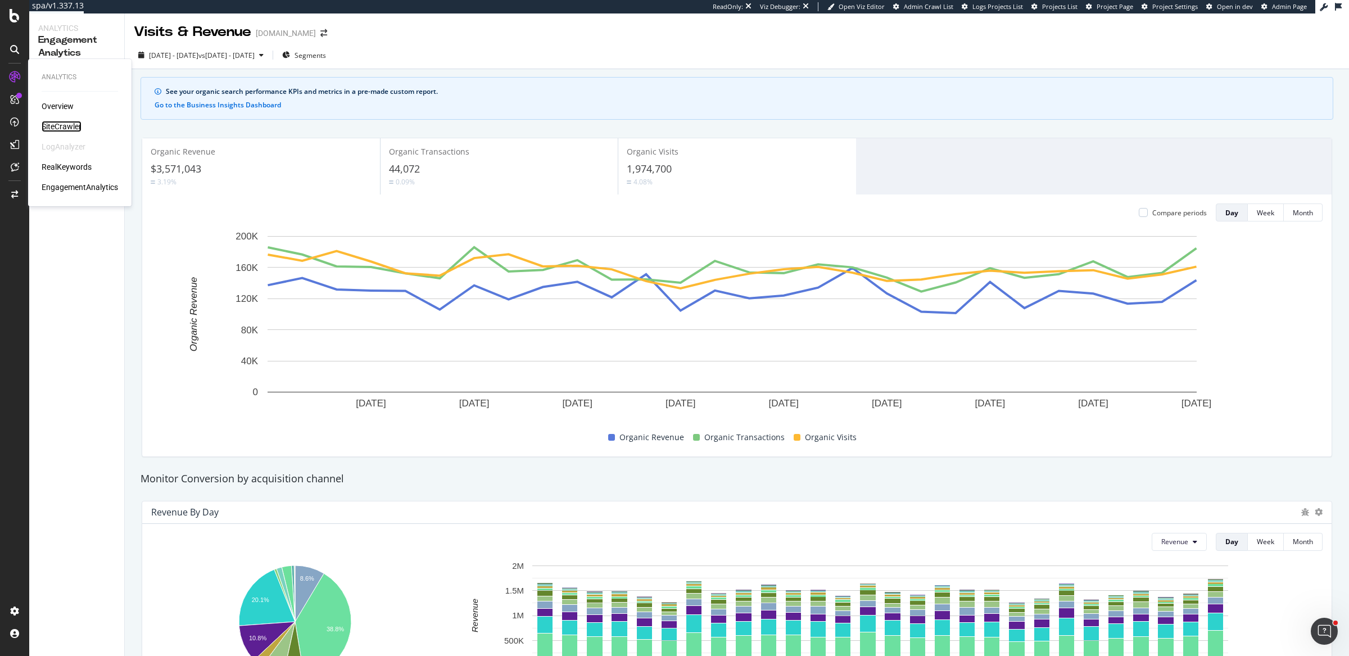
click at [43, 123] on div "SiteCrawler" at bounding box center [62, 126] width 40 height 11
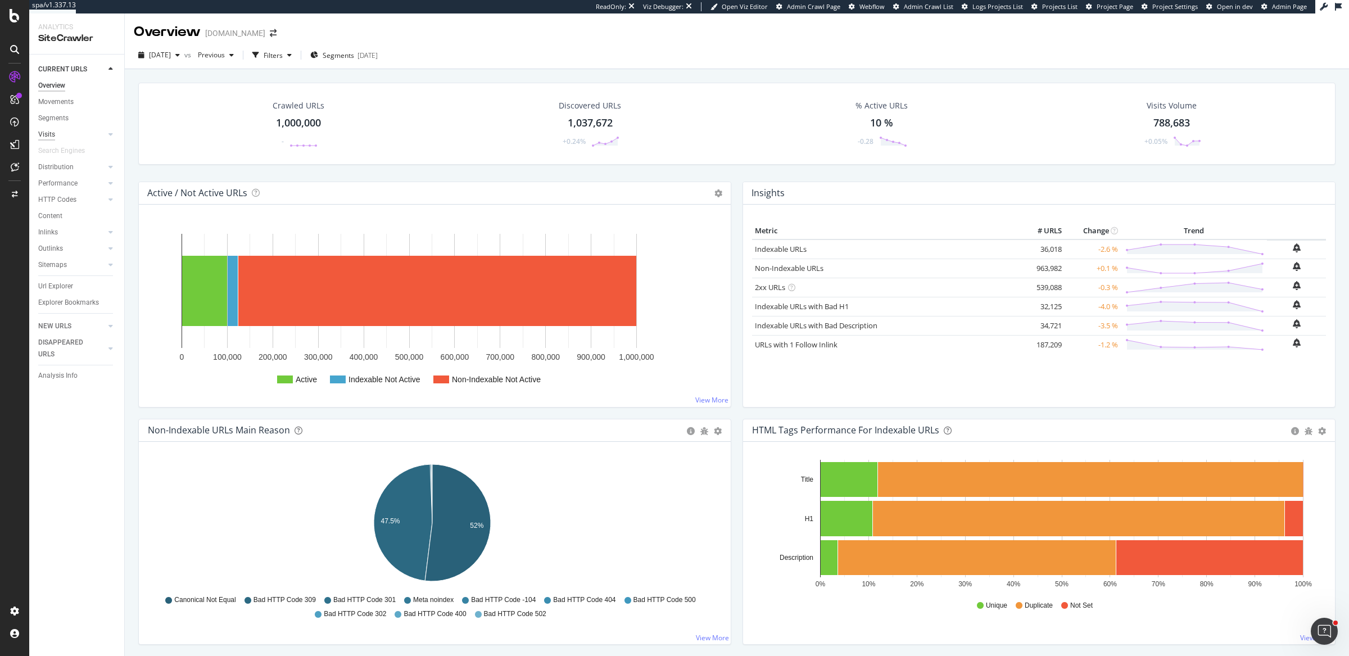
click at [52, 138] on div "Visits" at bounding box center [46, 135] width 17 height 12
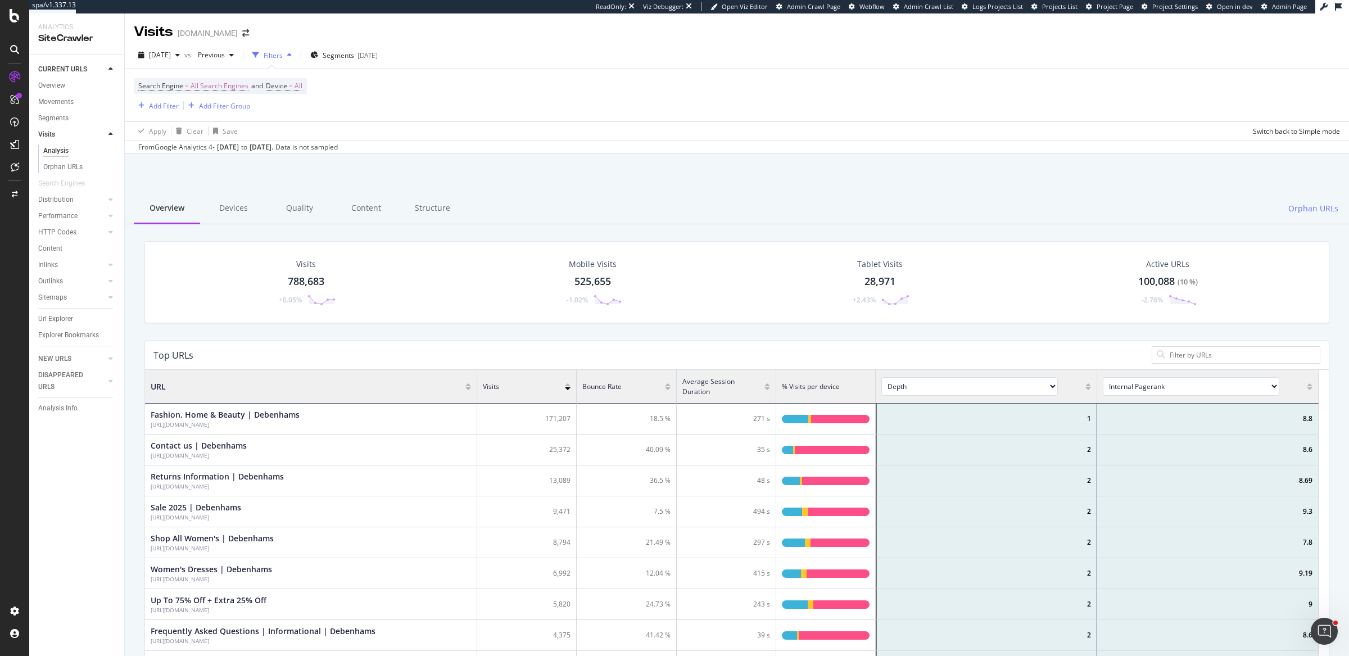
scroll to position [327, 1163]
click at [234, 200] on div "Devices" at bounding box center [233, 208] width 66 height 31
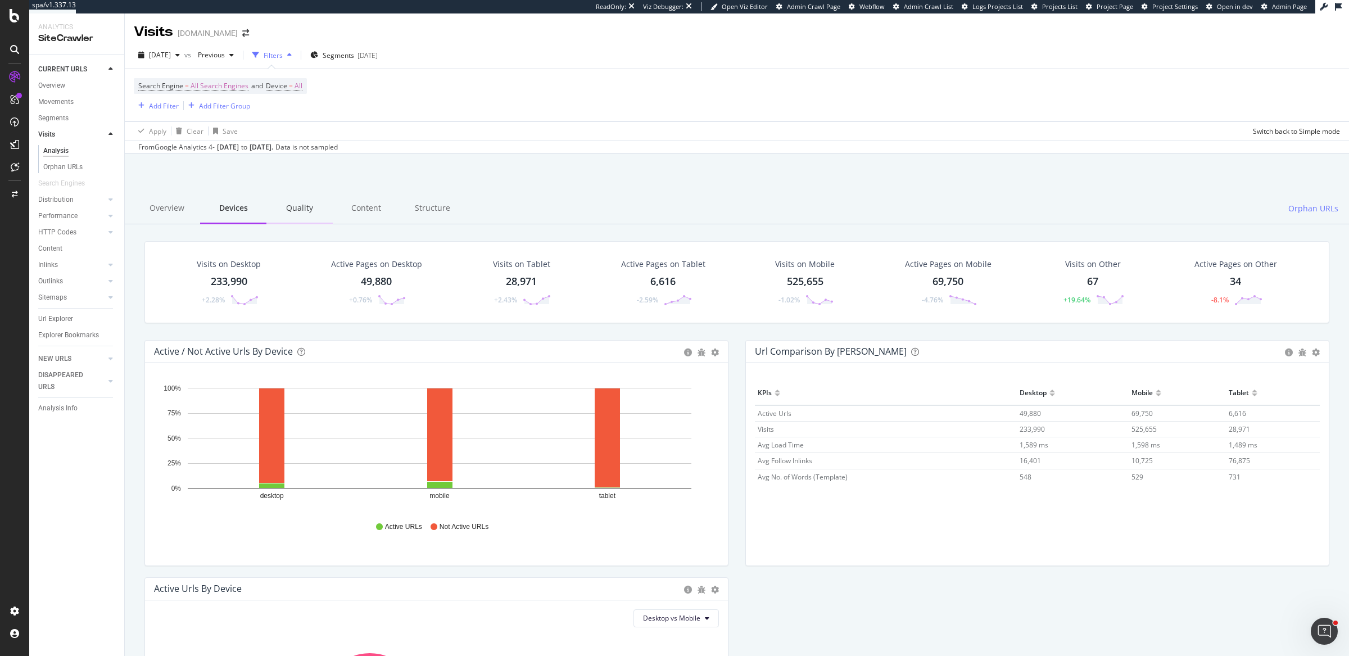
click at [289, 205] on div "Quality" at bounding box center [299, 208] width 66 height 31
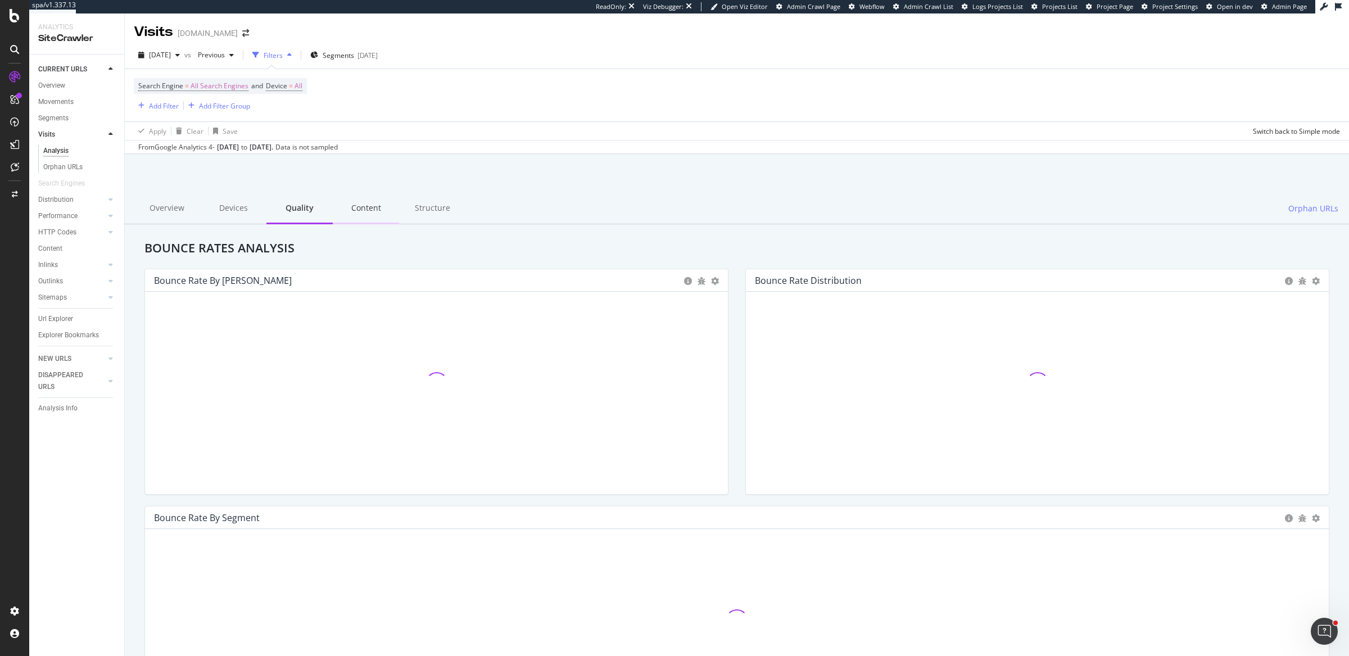
click at [367, 207] on div "Content" at bounding box center [366, 208] width 66 height 31
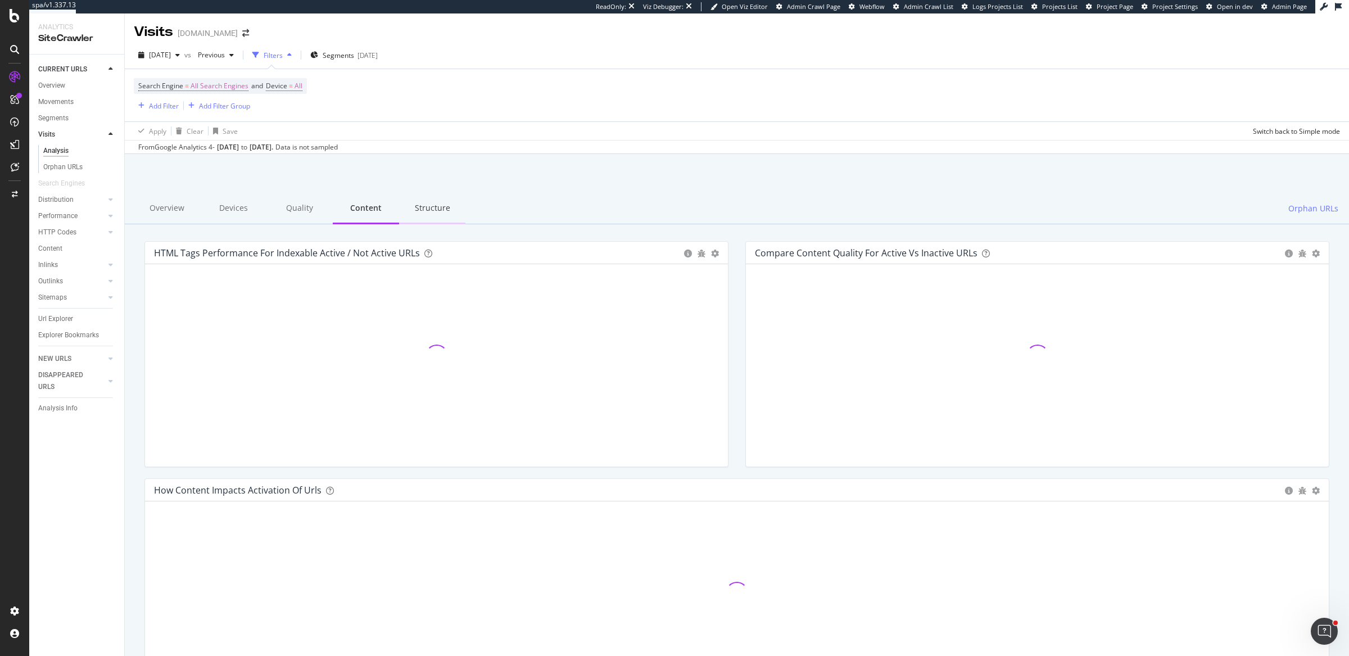
click at [410, 207] on div "Structure" at bounding box center [432, 208] width 66 height 31
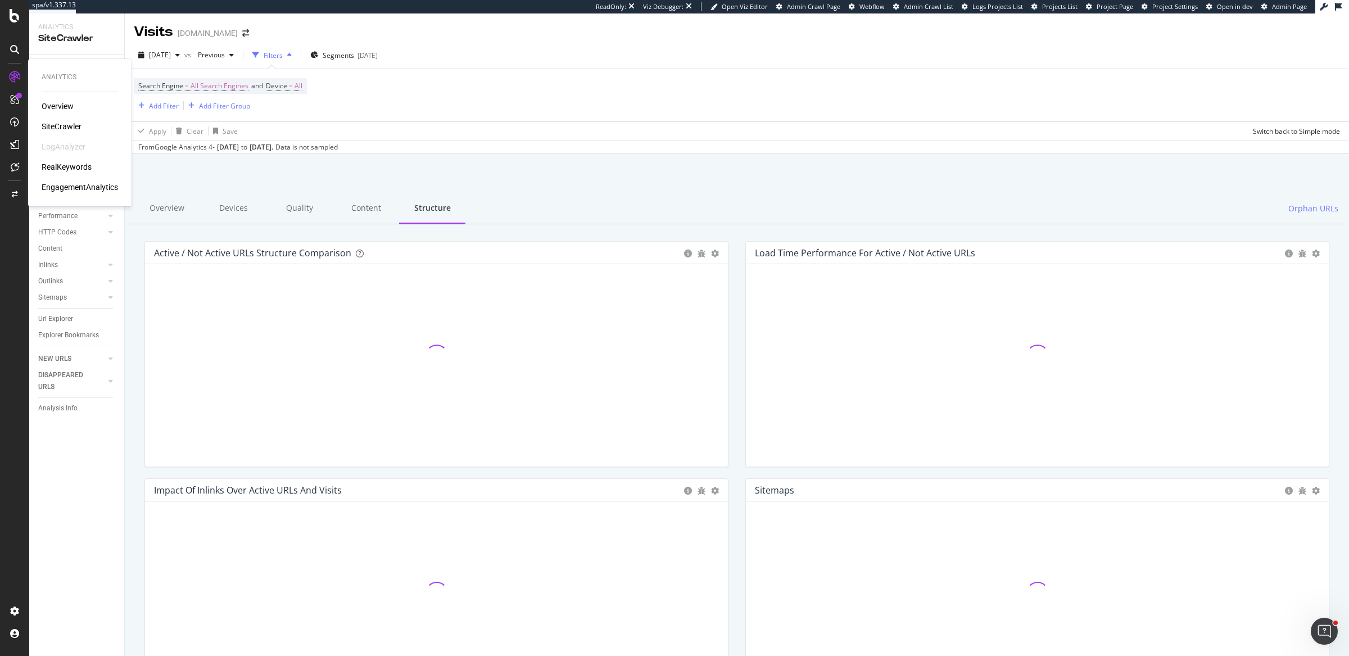
click at [94, 183] on div "EngagementAnalytics" at bounding box center [80, 187] width 76 height 11
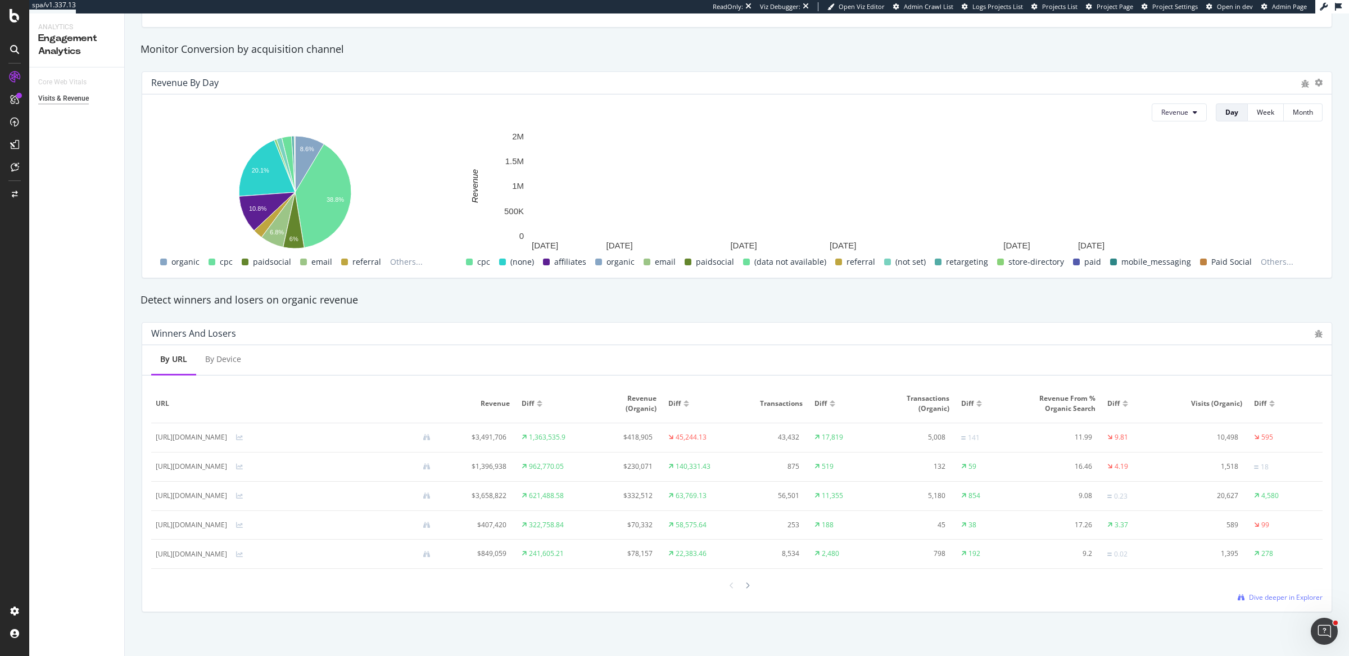
scroll to position [432, 0]
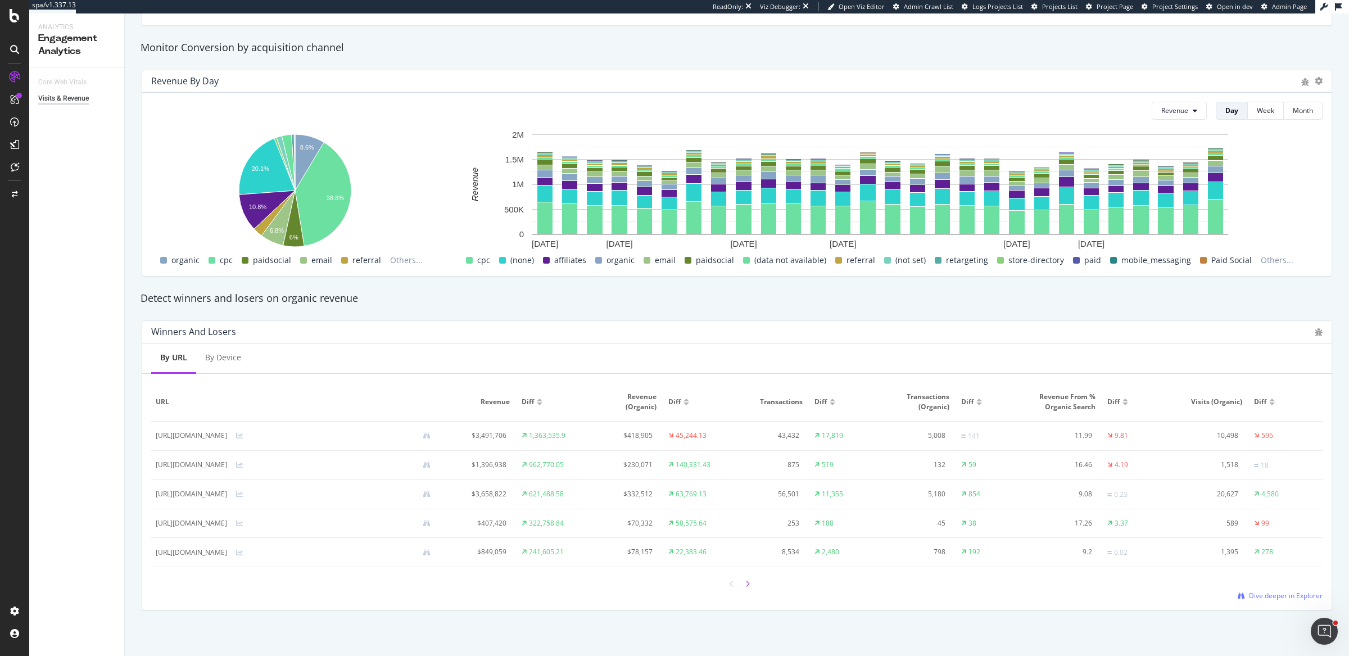
click at [745, 583] on icon at bounding box center [747, 584] width 4 height 7
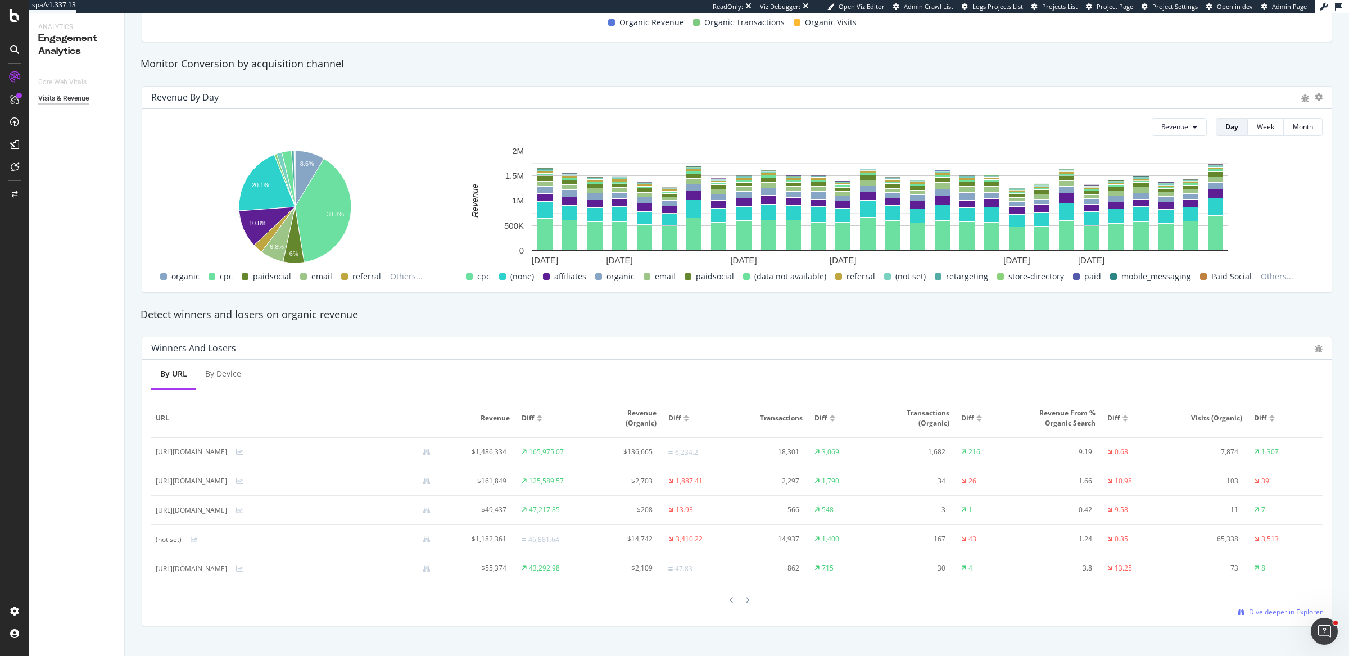
scroll to position [432, 0]
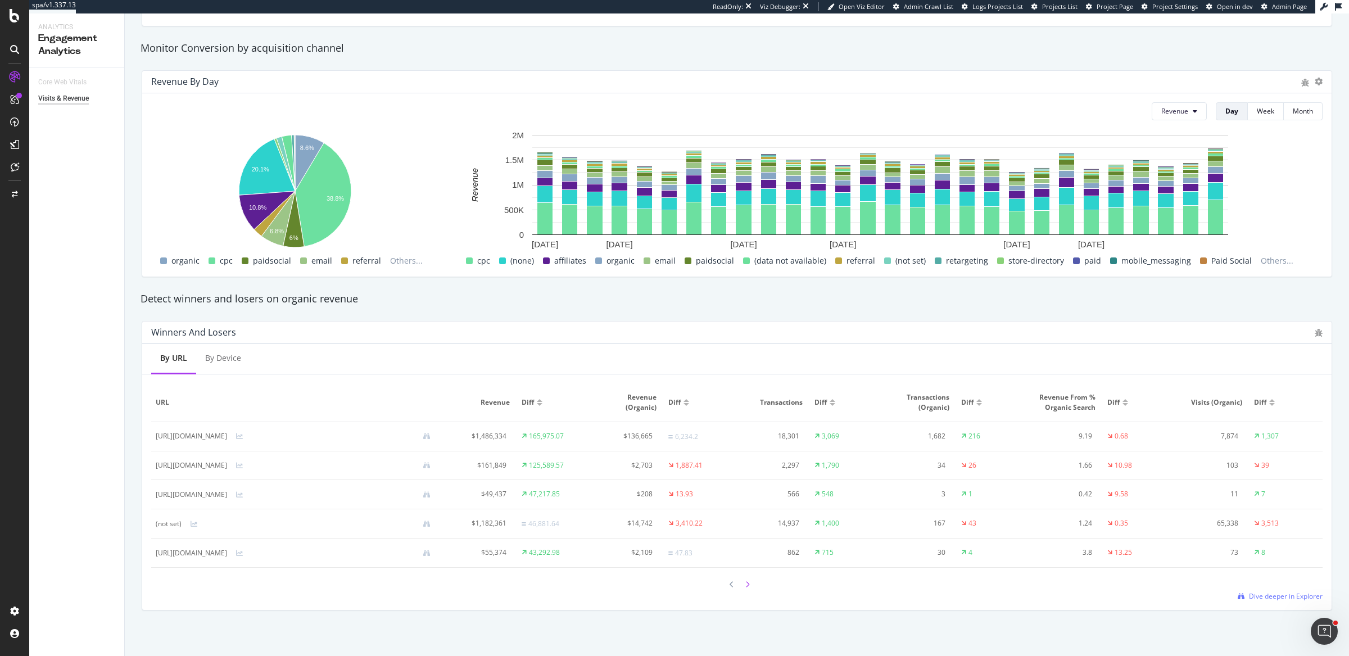
click at [744, 587] on div at bounding box center [747, 584] width 10 height 15
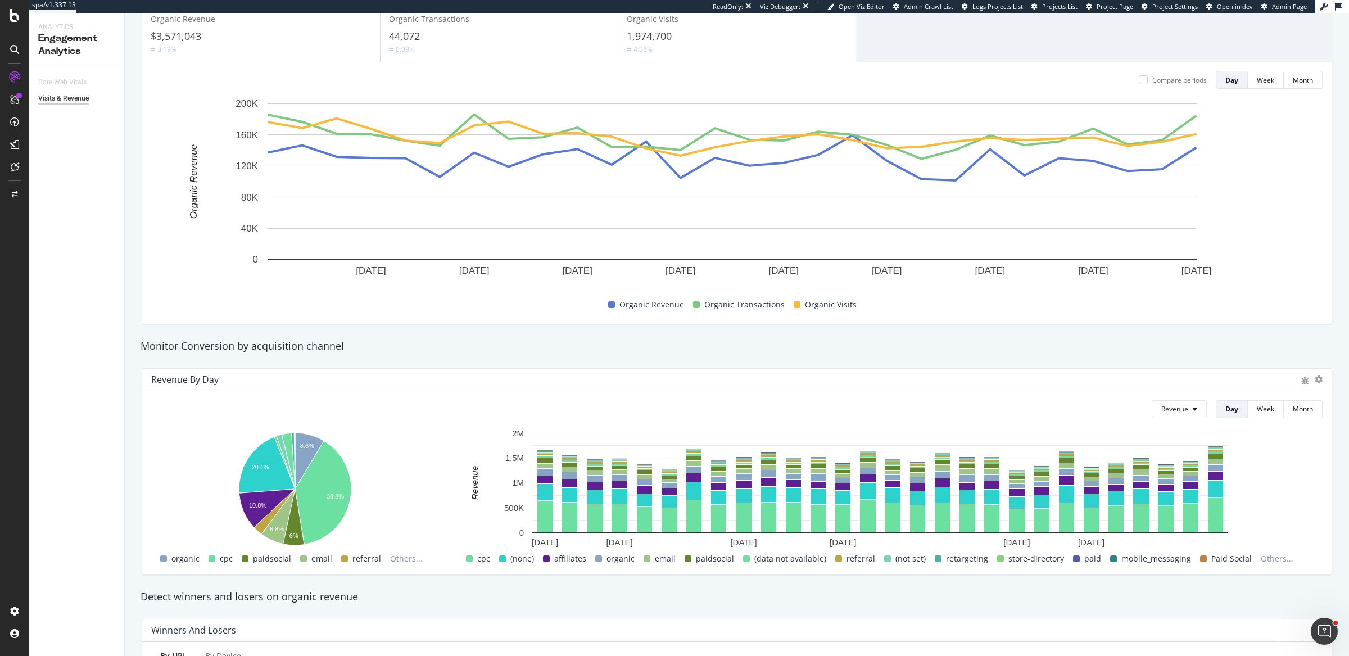
scroll to position [0, 0]
